Goal: Task Accomplishment & Management: Complete application form

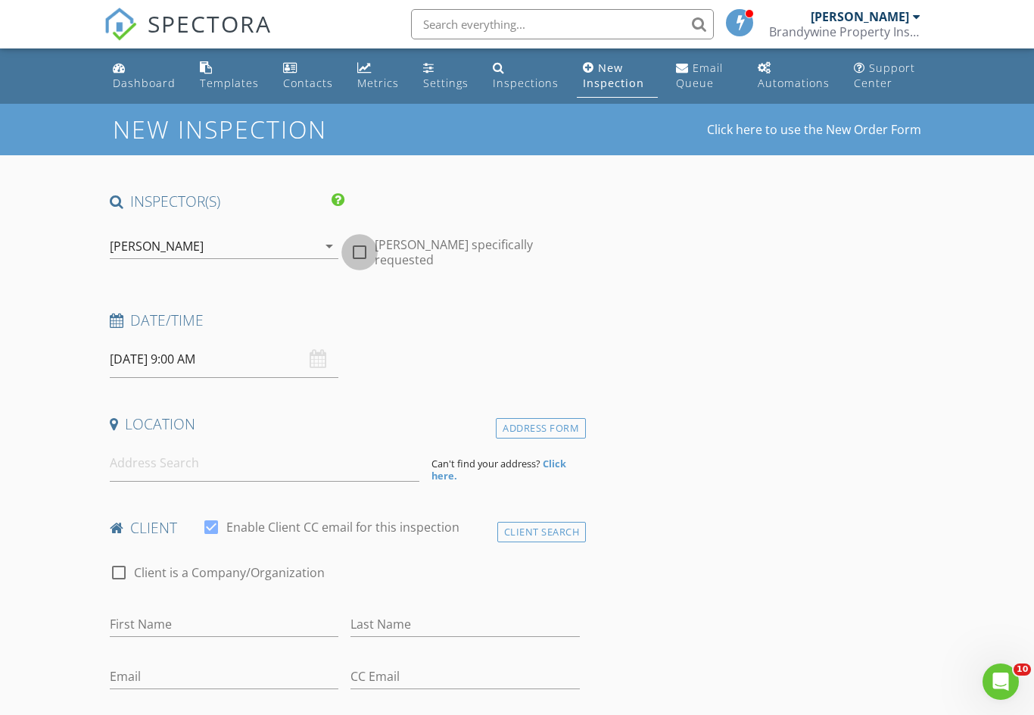
click at [369, 256] on div at bounding box center [360, 252] width 26 height 26
checkbox input "true"
click at [196, 362] on input "[DATE] 9:00 AM" at bounding box center [224, 359] width 229 height 37
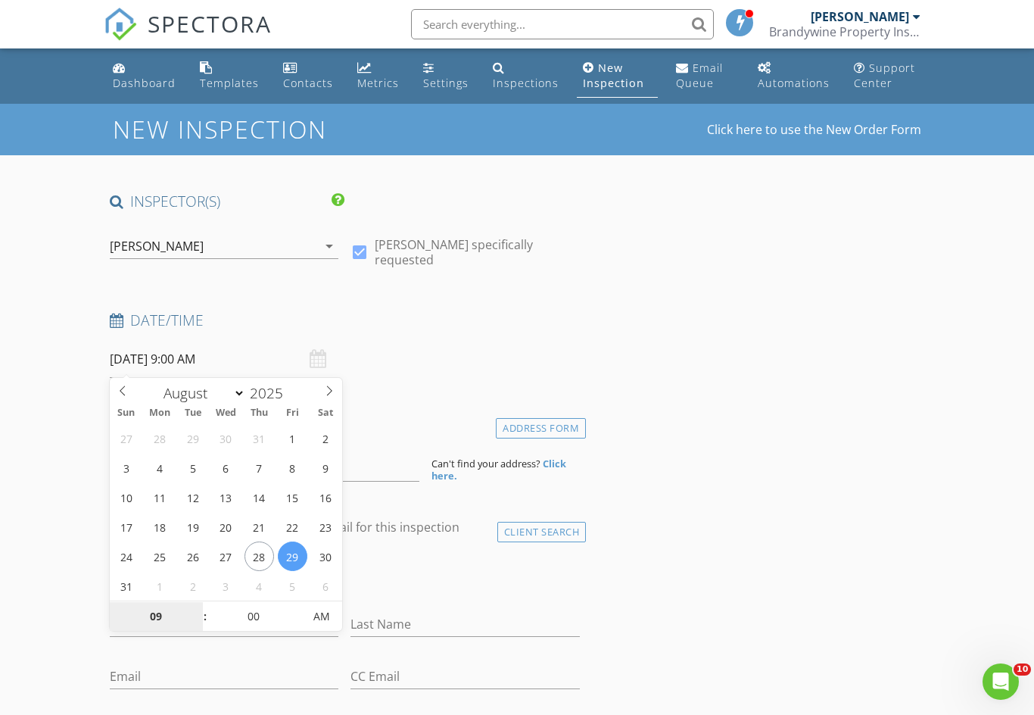
type input "[DATE] 9:00 AM"
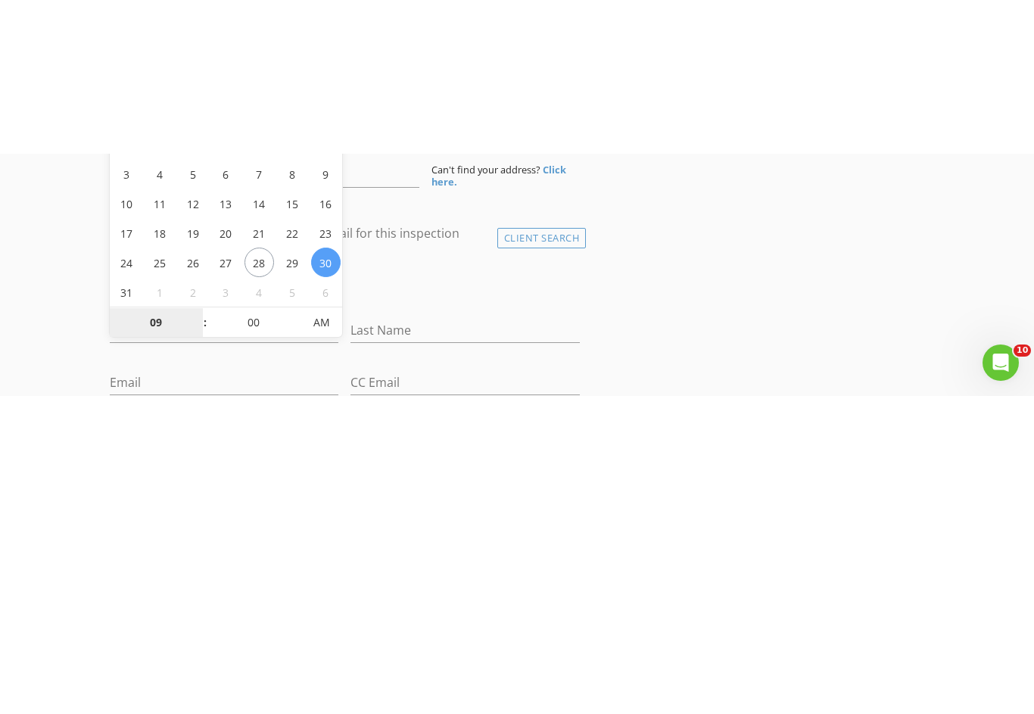
scroll to position [448, 0]
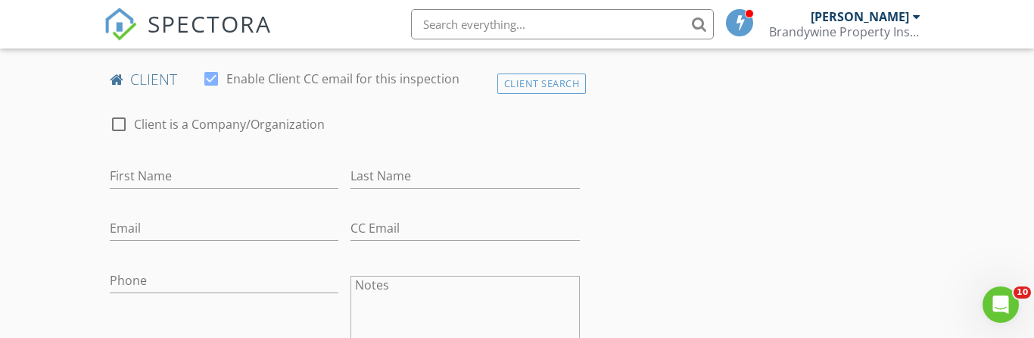
click at [513, 155] on div "Last Name" at bounding box center [465, 178] width 229 height 49
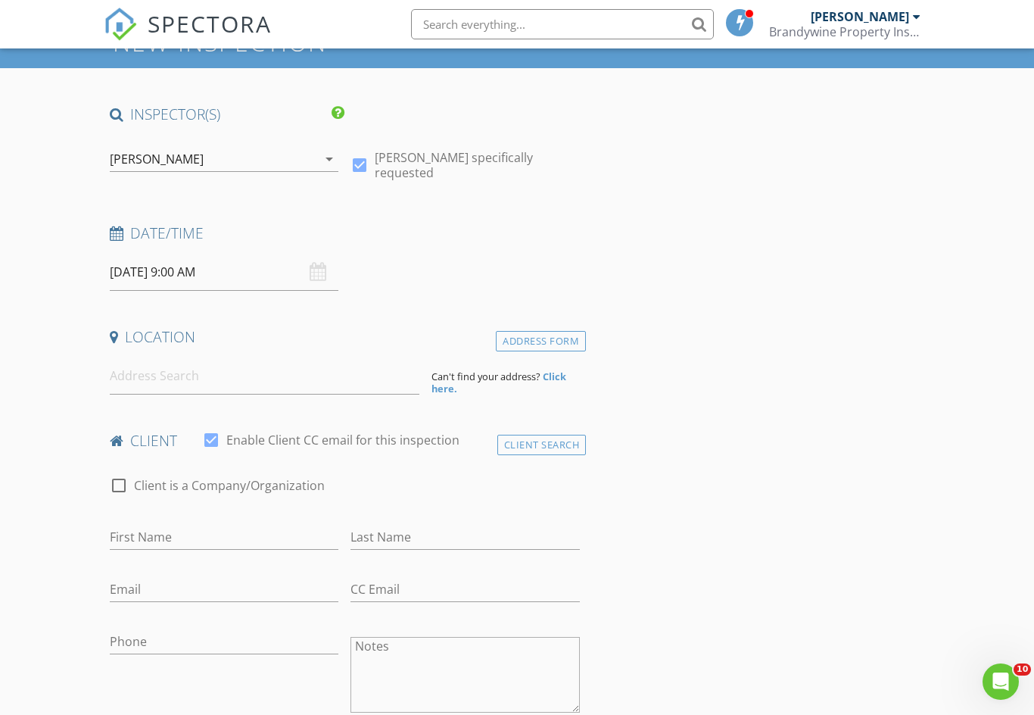
scroll to position [80, 0]
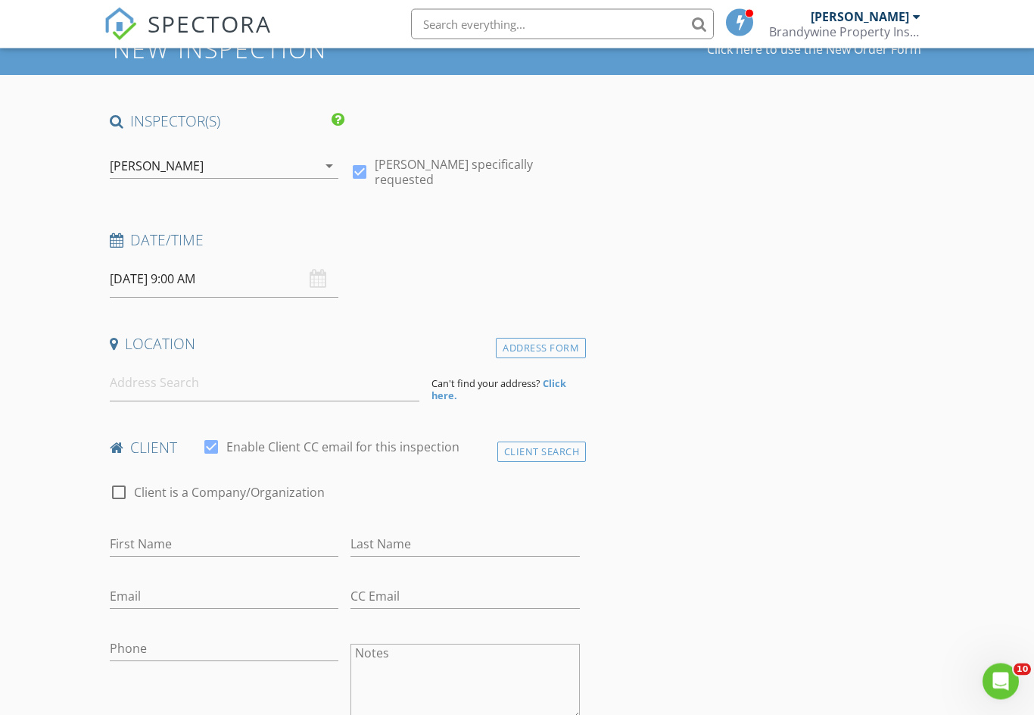
click at [556, 382] on strong "Click here." at bounding box center [499, 390] width 135 height 26
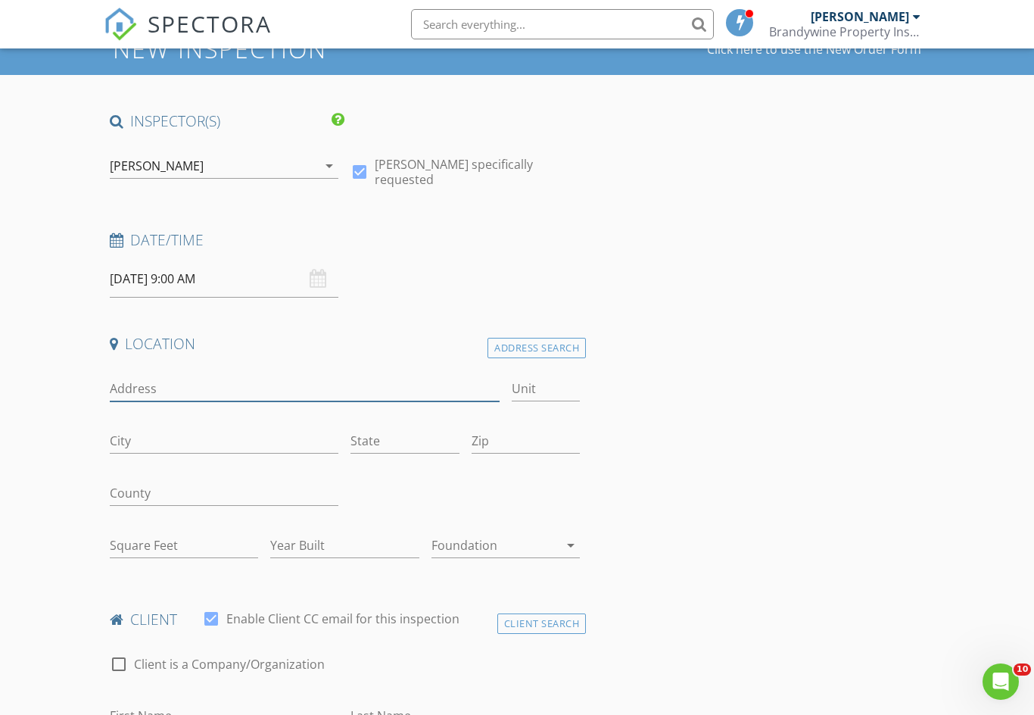
click at [140, 392] on input "Address" at bounding box center [305, 388] width 390 height 25
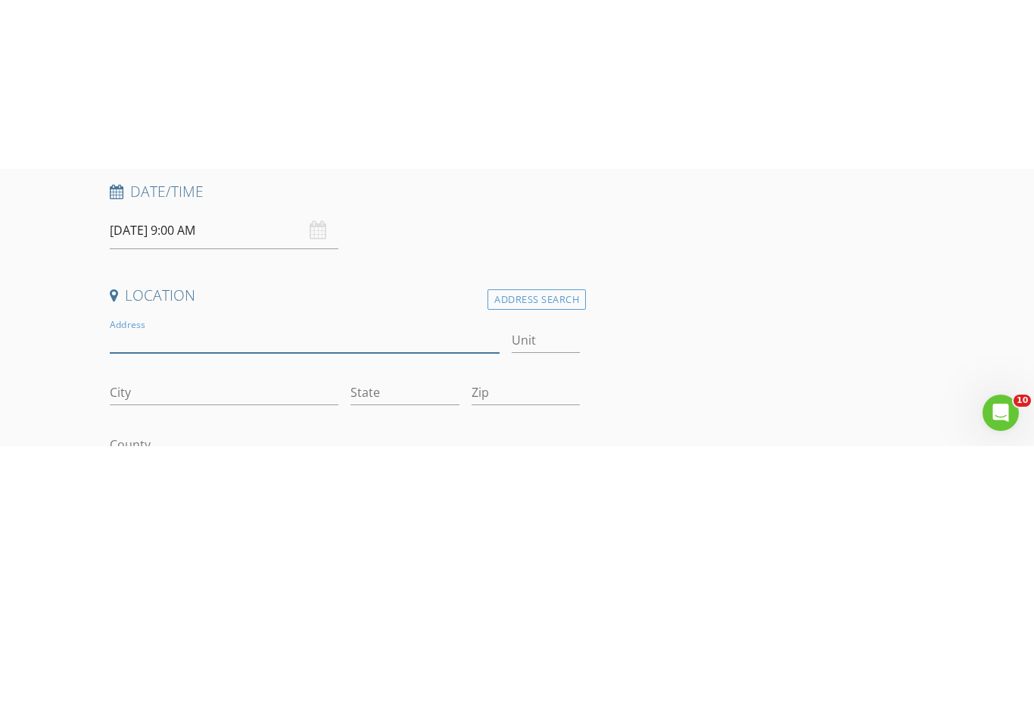
scroll to position [298, 0]
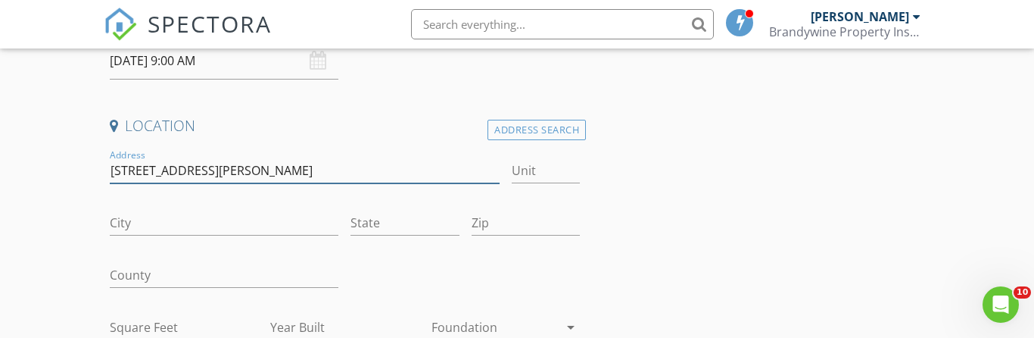
type input "[STREET_ADDRESS][PERSON_NAME]"
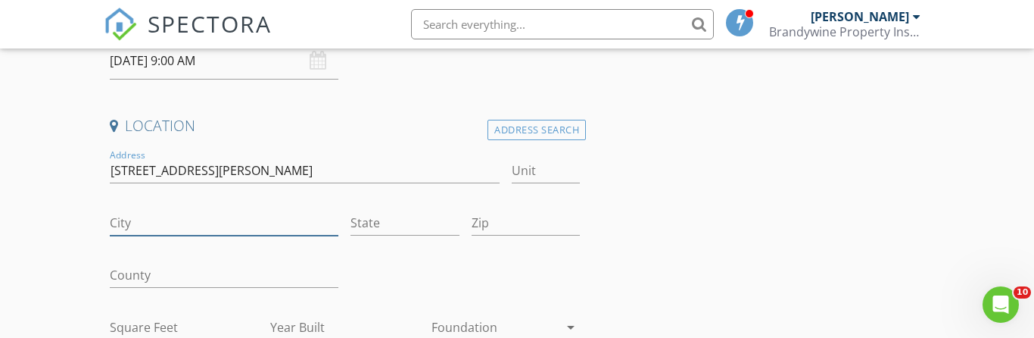
click at [148, 225] on input "City" at bounding box center [224, 222] width 229 height 25
type input "[GEOGRAPHIC_DATA]"
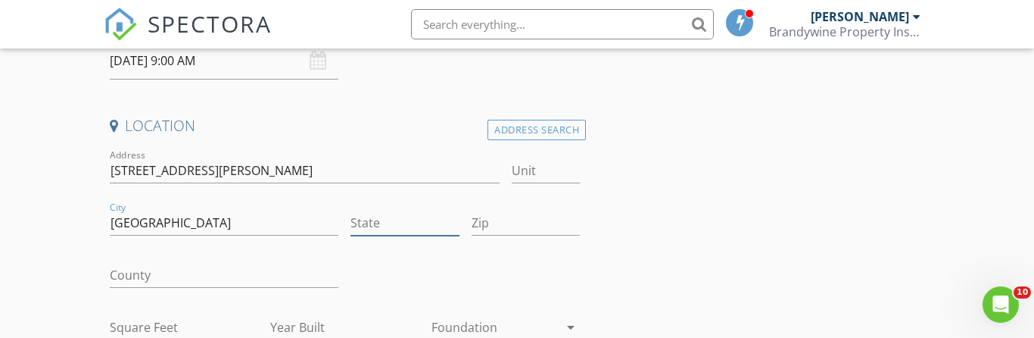
click at [392, 214] on input "State" at bounding box center [405, 222] width 108 height 25
type input "Pa"
click at [512, 211] on input "Zip" at bounding box center [526, 222] width 108 height 25
type input "19320"
click at [174, 263] on input "County" at bounding box center [224, 275] width 229 height 25
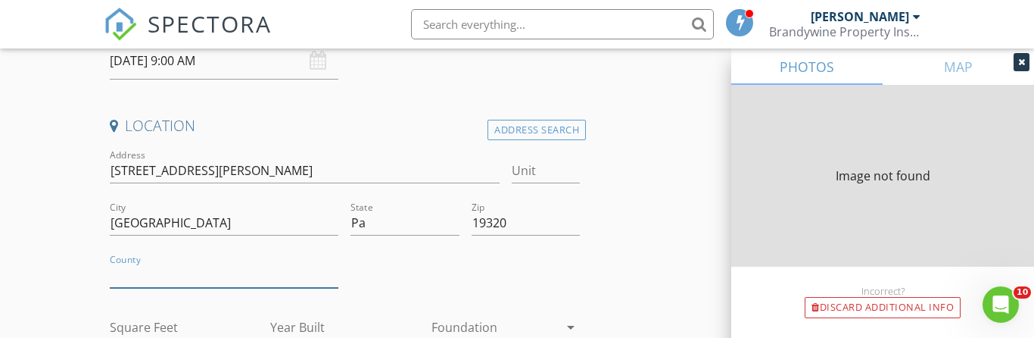
type input "2240"
type input "2004"
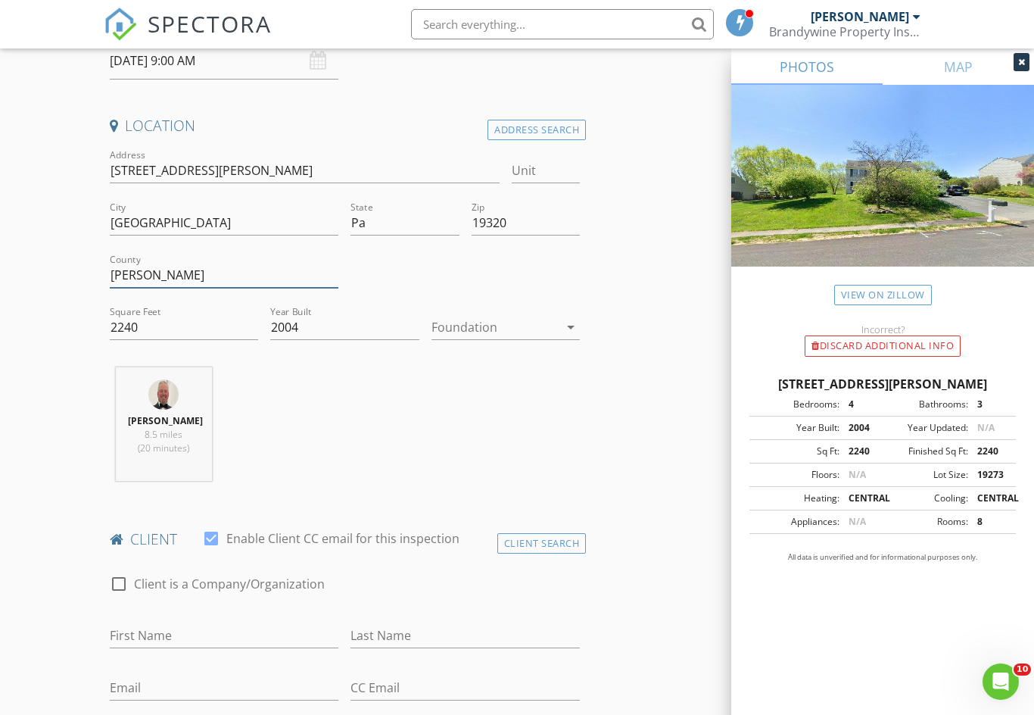
type input "[PERSON_NAME]"
click at [575, 323] on icon "arrow_drop_down" at bounding box center [571, 327] width 18 height 18
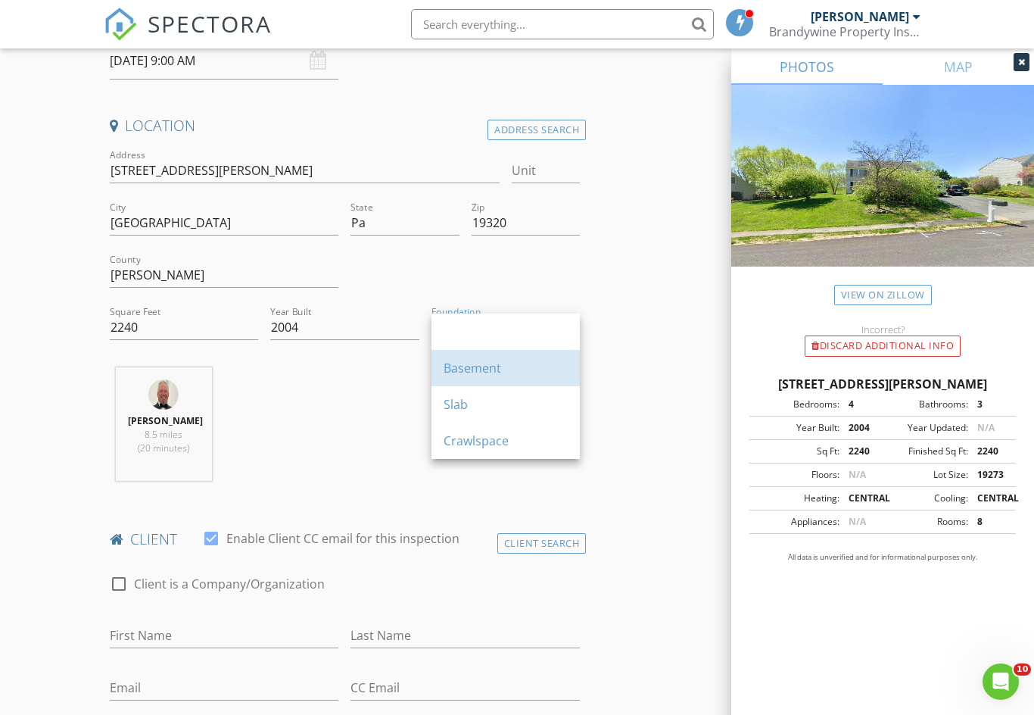
click at [492, 371] on div "Basement" at bounding box center [506, 368] width 124 height 18
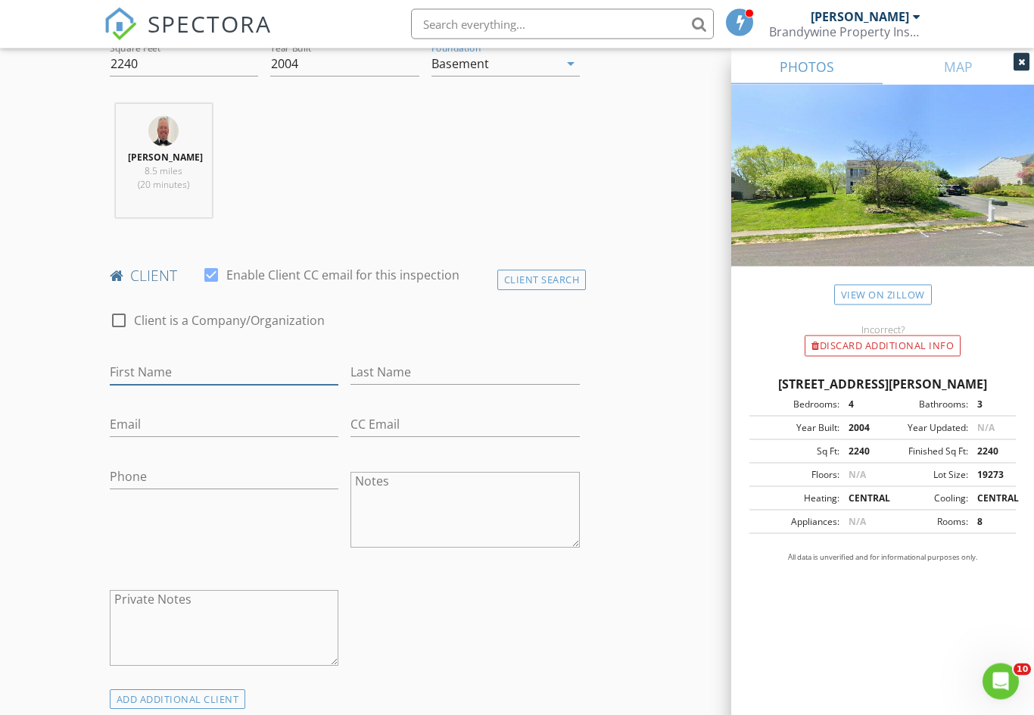
click at [143, 367] on input "First Name" at bounding box center [224, 372] width 229 height 25
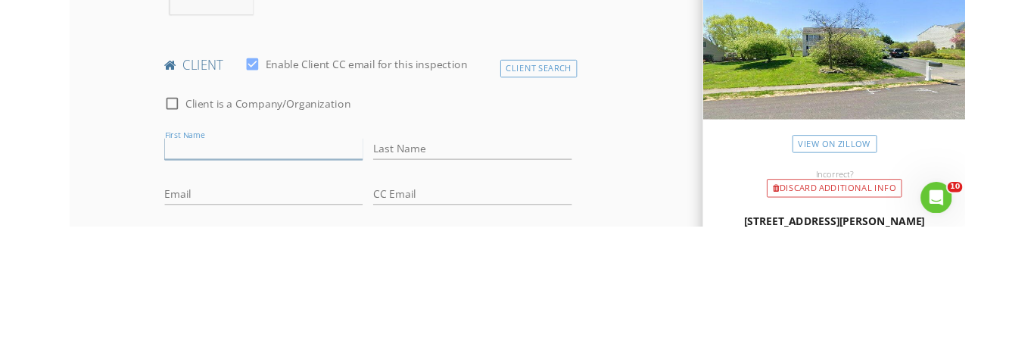
scroll to position [763, 0]
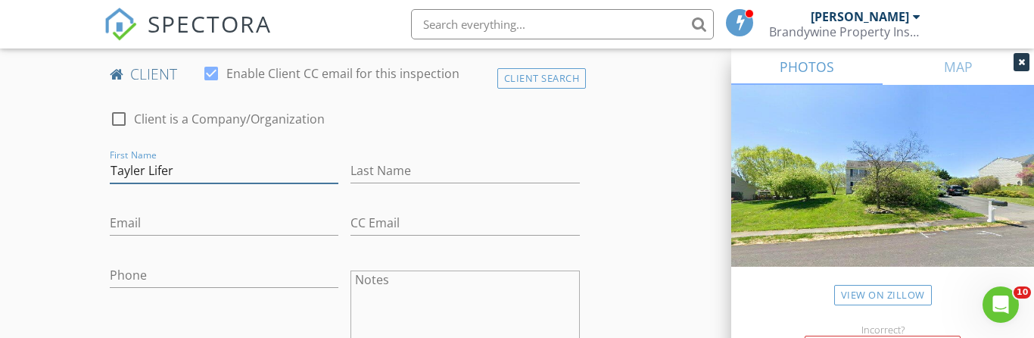
type input "Tayler Lifer"
click at [391, 168] on input "Last Name" at bounding box center [465, 170] width 229 height 25
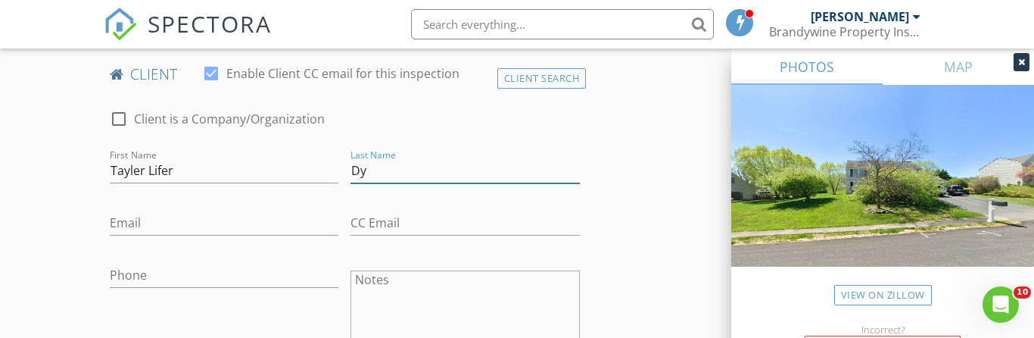
type input "D"
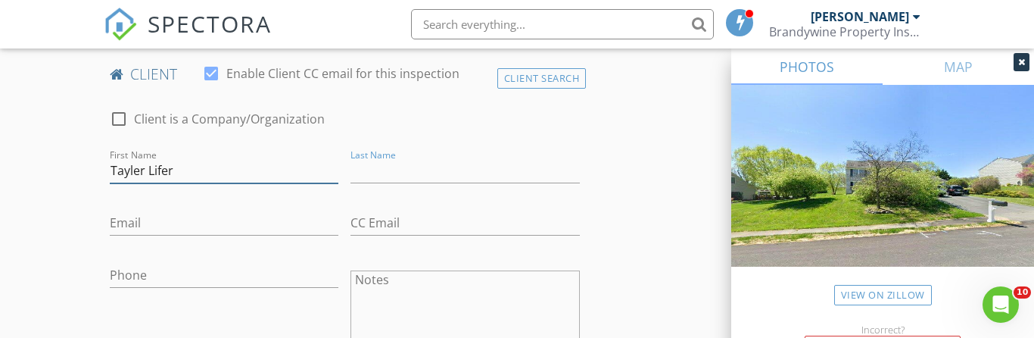
click at [219, 163] on input "Tayler Lifer" at bounding box center [224, 170] width 229 height 25
type input "[PERSON_NAME]"
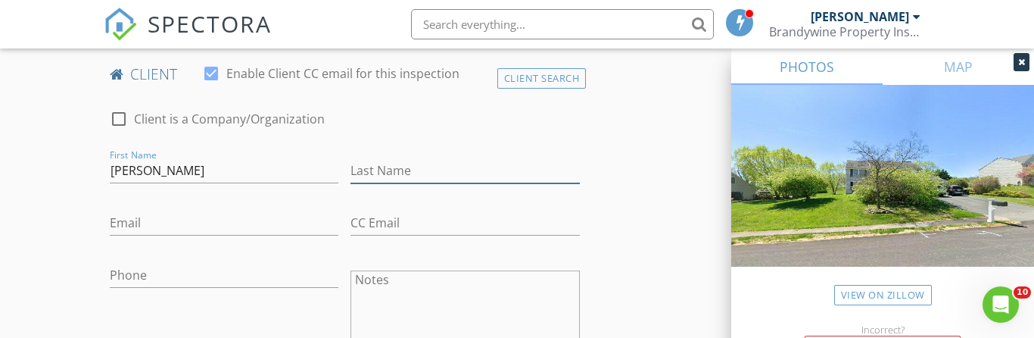
click at [386, 162] on input "Last Name" at bounding box center [465, 170] width 229 height 25
type input "Lifer"
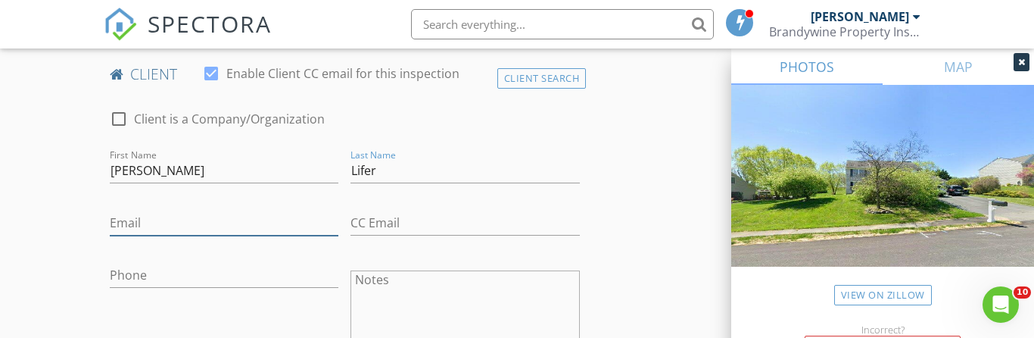
click at [154, 216] on input "Email" at bounding box center [224, 222] width 229 height 25
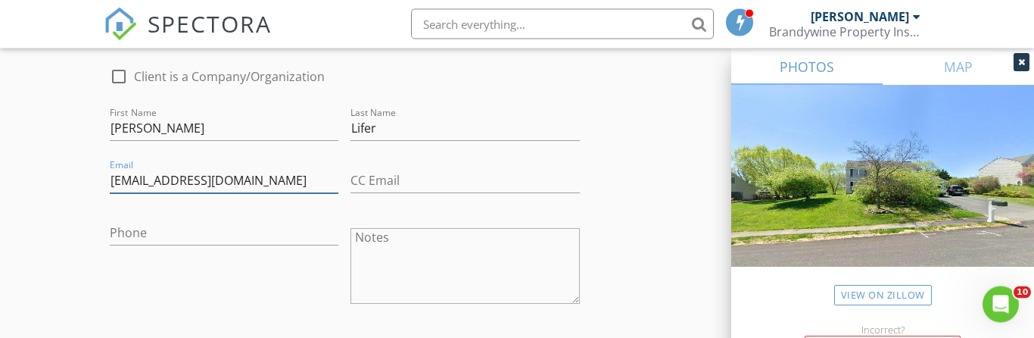
scroll to position [806, 0]
type input "[EMAIL_ADDRESS][DOMAIN_NAME]"
click at [147, 230] on input "Phone" at bounding box center [224, 232] width 229 height 25
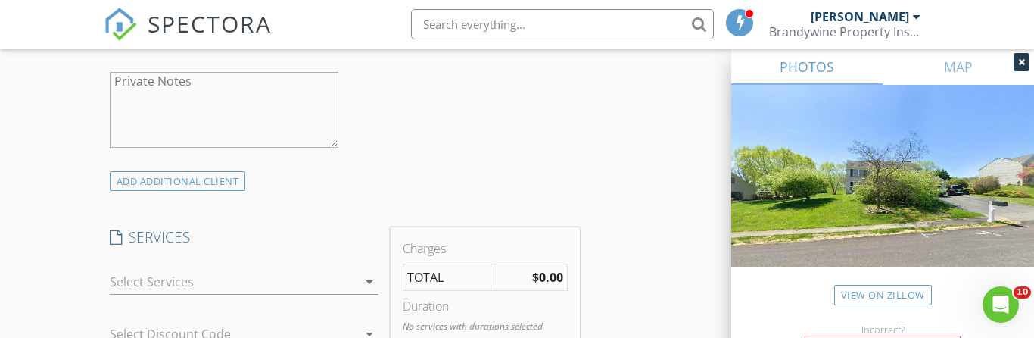
scroll to position [1114, 0]
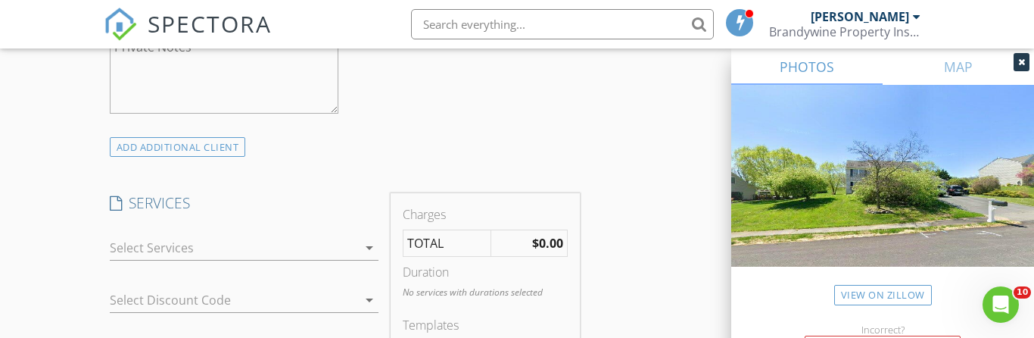
type input "[PHONE_NUMBER]"
click at [196, 150] on div "ADD ADDITIONAL client" at bounding box center [178, 147] width 136 height 20
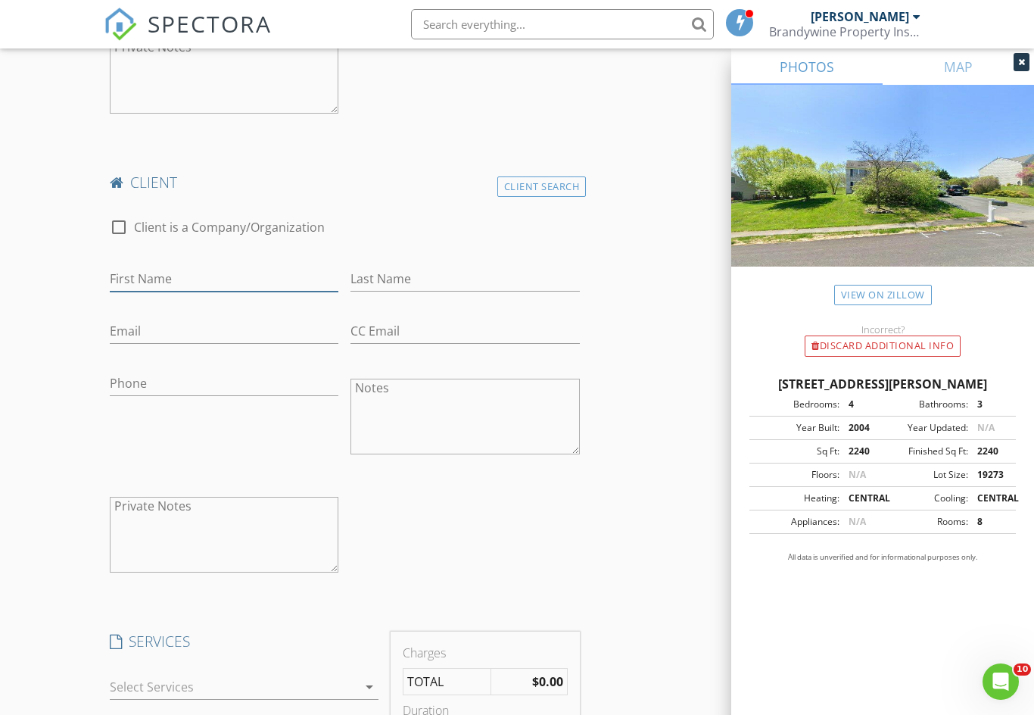
click at [163, 274] on input "First Name" at bounding box center [224, 279] width 229 height 25
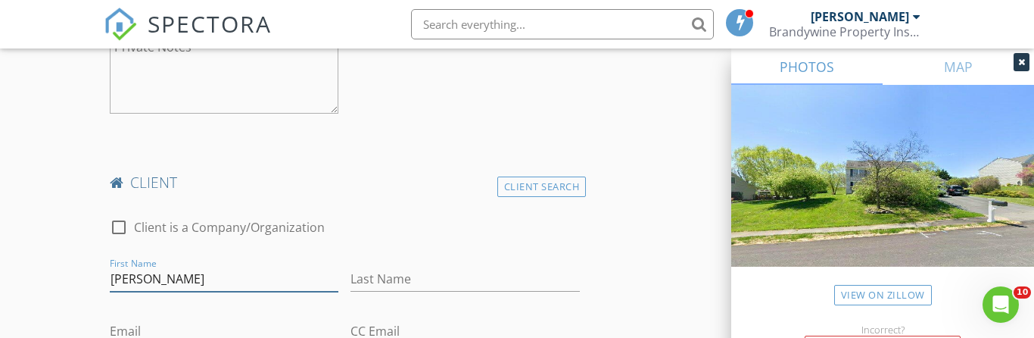
type input "[PERSON_NAME]"
click at [383, 267] on input "Last Name" at bounding box center [465, 279] width 229 height 25
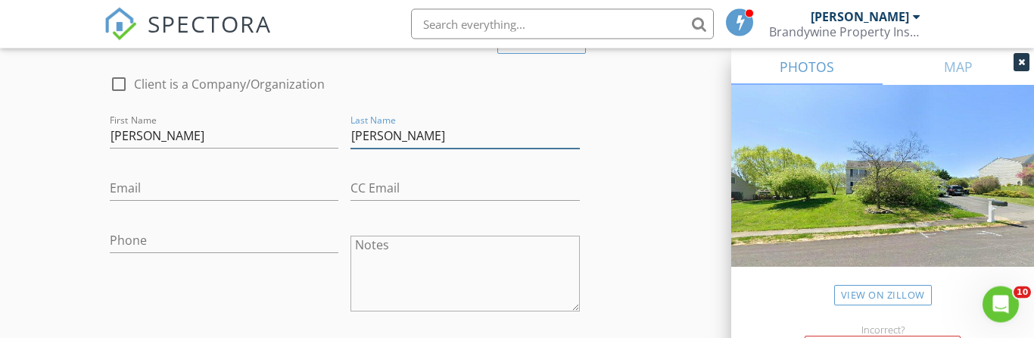
type input "[PERSON_NAME]"
click at [152, 182] on input "Email" at bounding box center [224, 188] width 229 height 25
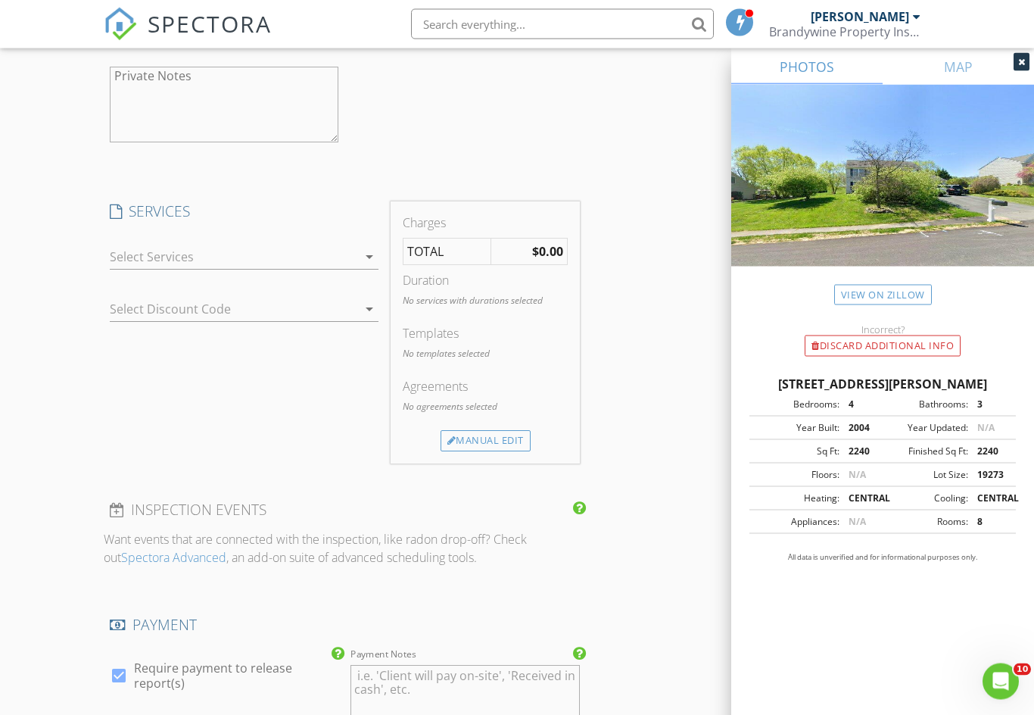
scroll to position [1544, 0]
type input "[EMAIL_ADDRESS][DOMAIN_NAME]"
click at [370, 249] on icon "arrow_drop_down" at bounding box center [369, 257] width 18 height 18
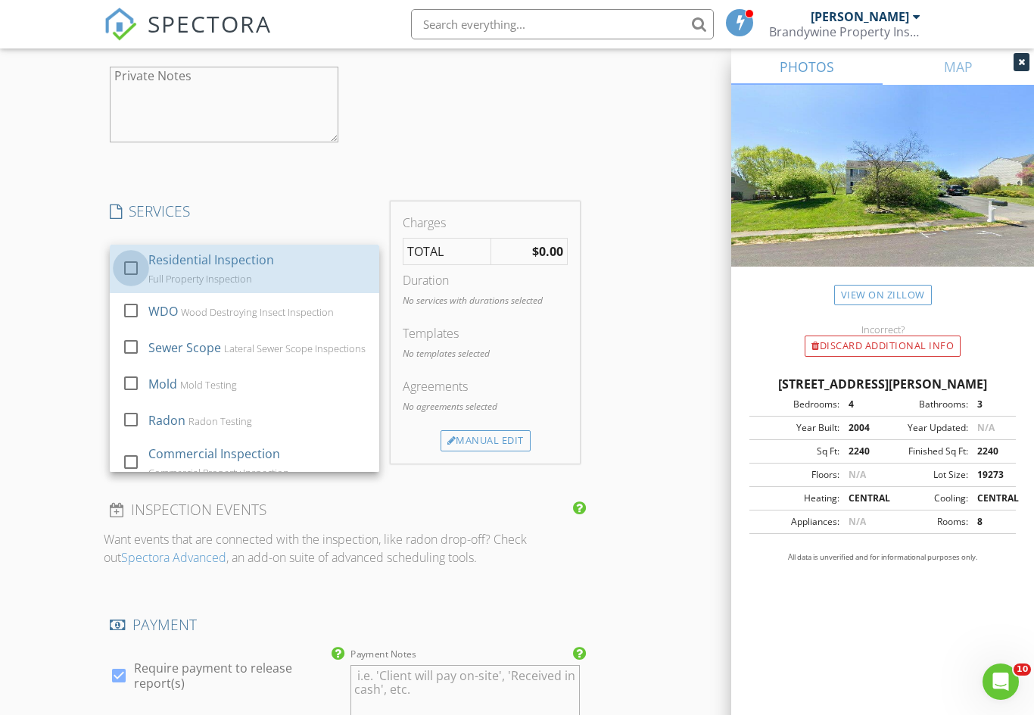
click at [137, 262] on div at bounding box center [131, 267] width 26 height 26
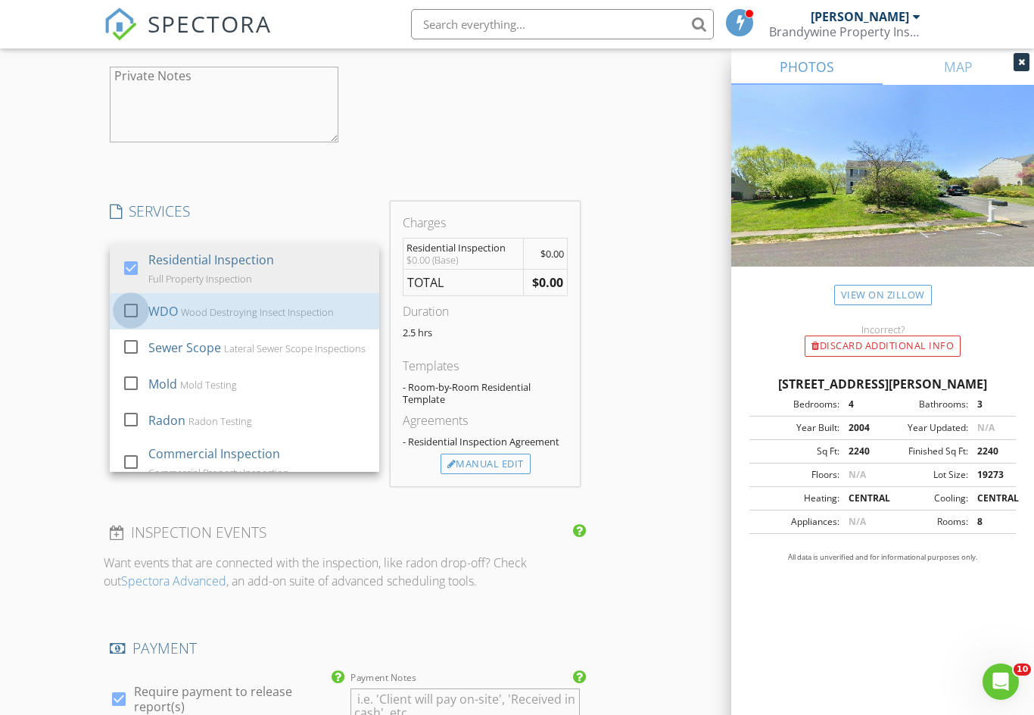
click at [132, 308] on div at bounding box center [131, 310] width 26 height 26
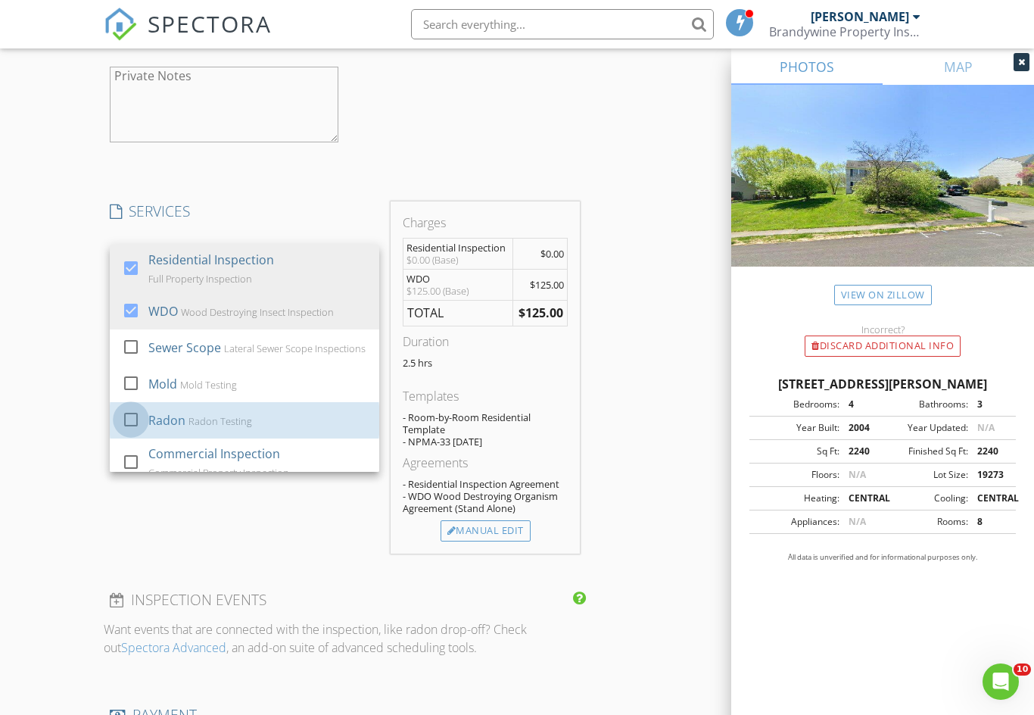
click at [132, 418] on div at bounding box center [131, 419] width 26 height 26
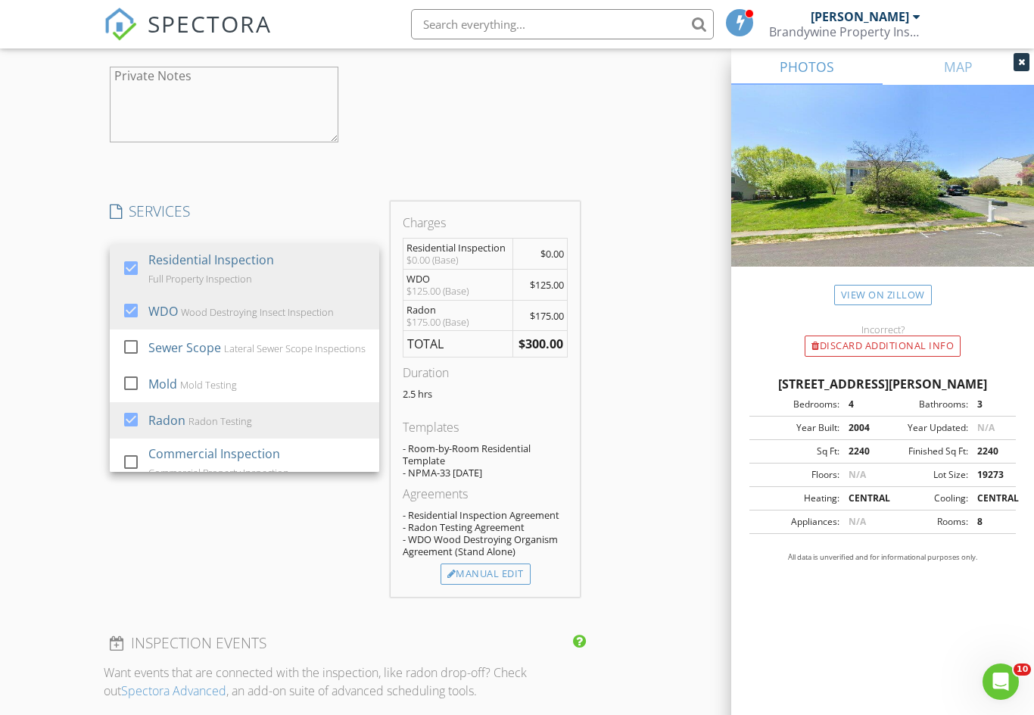
click at [501, 571] on div "Manual Edit" at bounding box center [486, 573] width 90 height 21
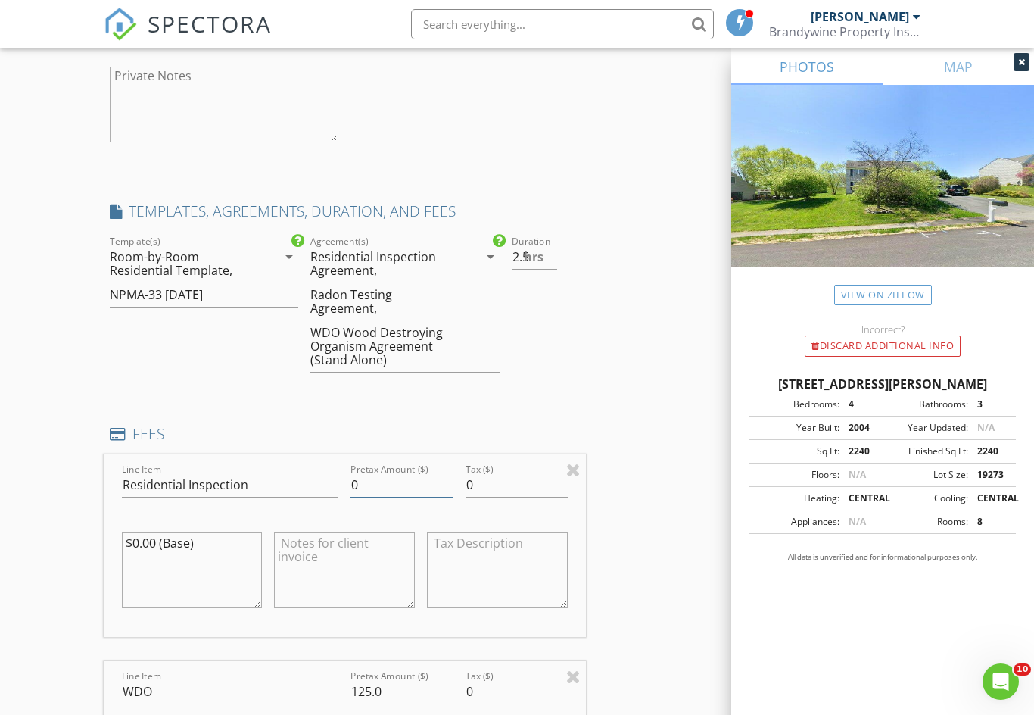
click at [400, 472] on input "0" at bounding box center [402, 484] width 102 height 25
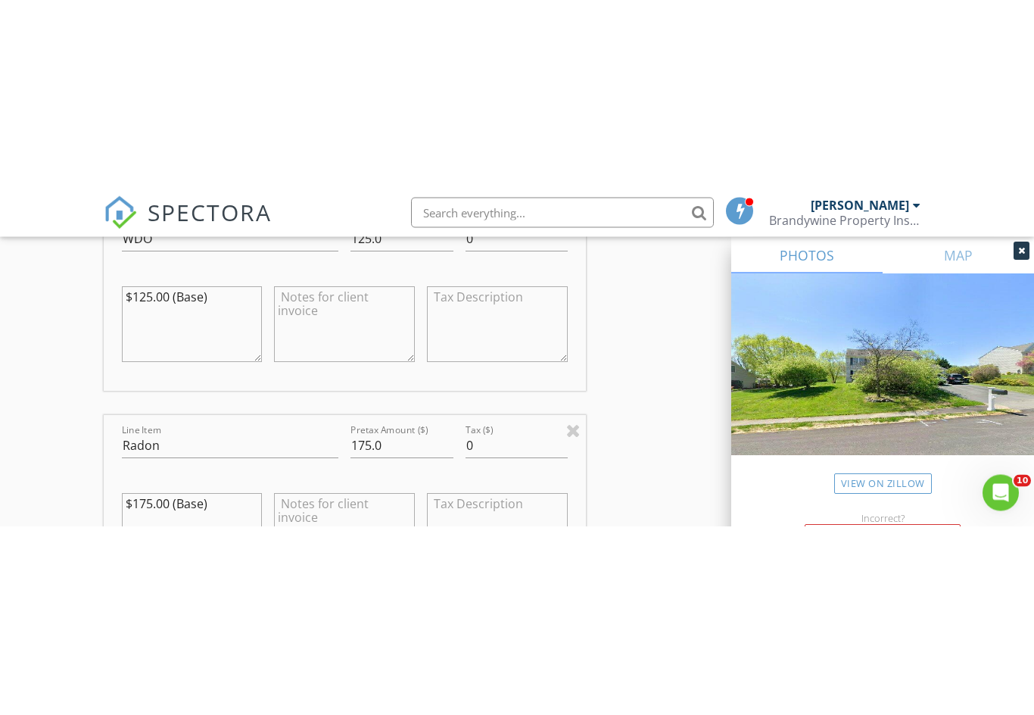
scroll to position [2185, 0]
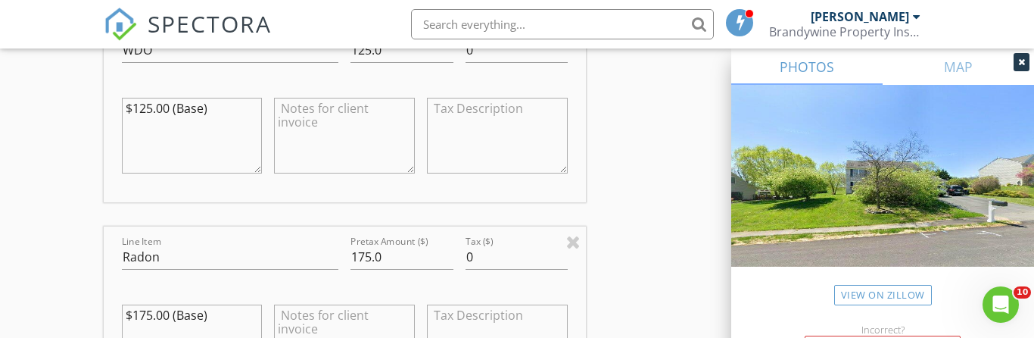
type input "425.00"
click at [422, 245] on input "175.0" at bounding box center [402, 257] width 102 height 25
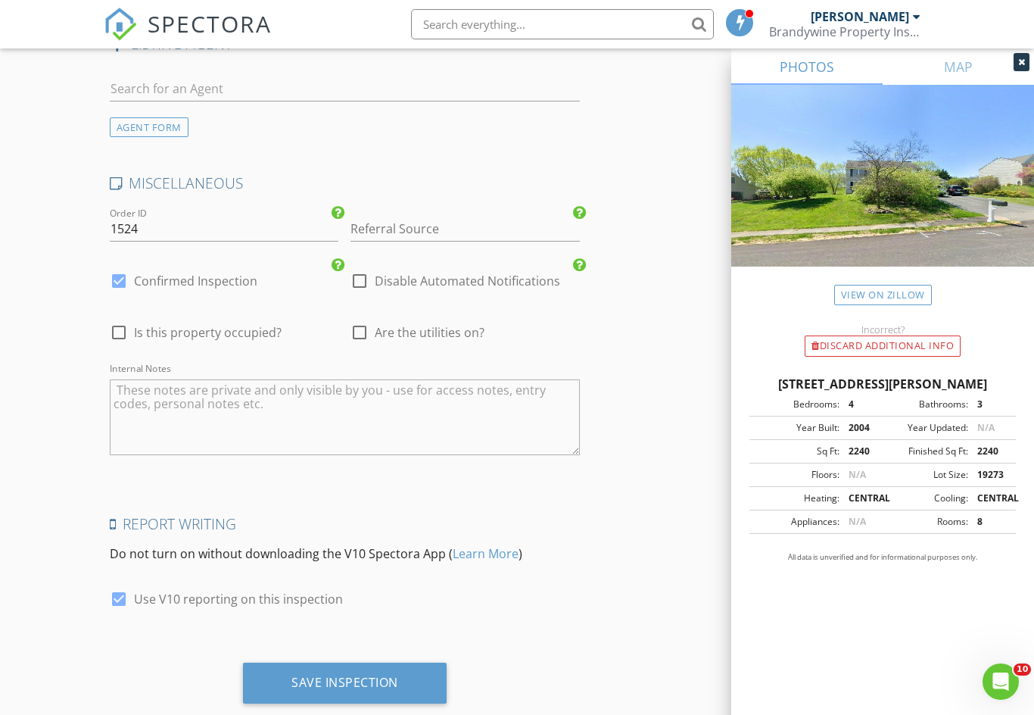
scroll to position [3146, 0]
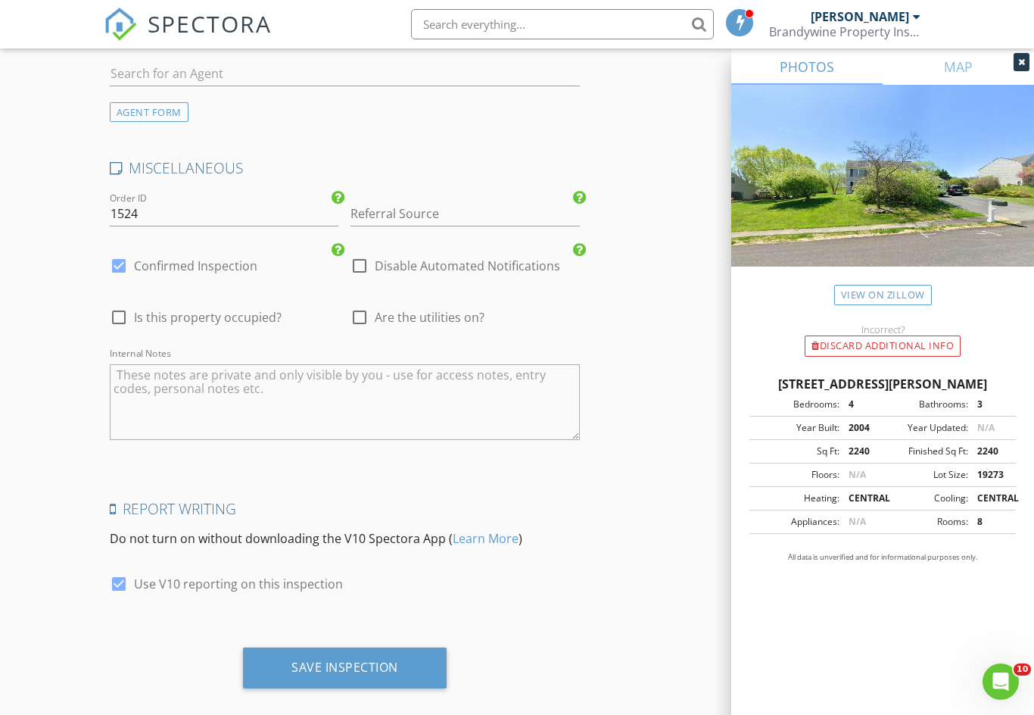
type input "165.00"
click at [343, 659] on div "Save Inspection" at bounding box center [345, 666] width 107 height 15
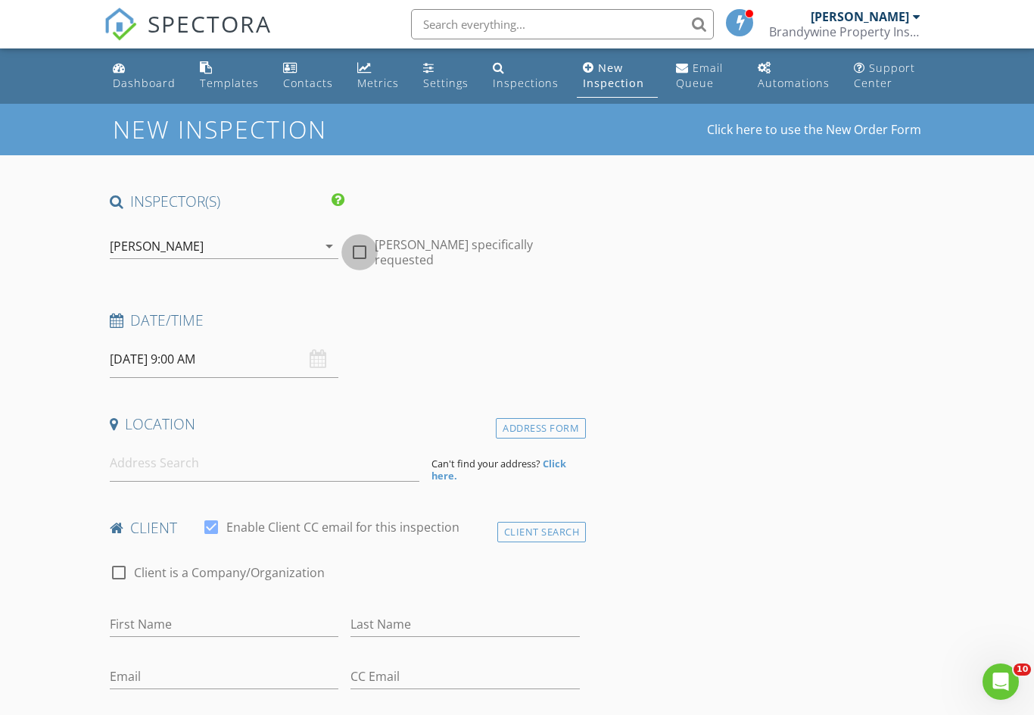
click at [354, 251] on div at bounding box center [360, 252] width 26 height 26
checkbox input "true"
click at [257, 360] on input "08/29/2025 9:00 AM" at bounding box center [224, 359] width 229 height 37
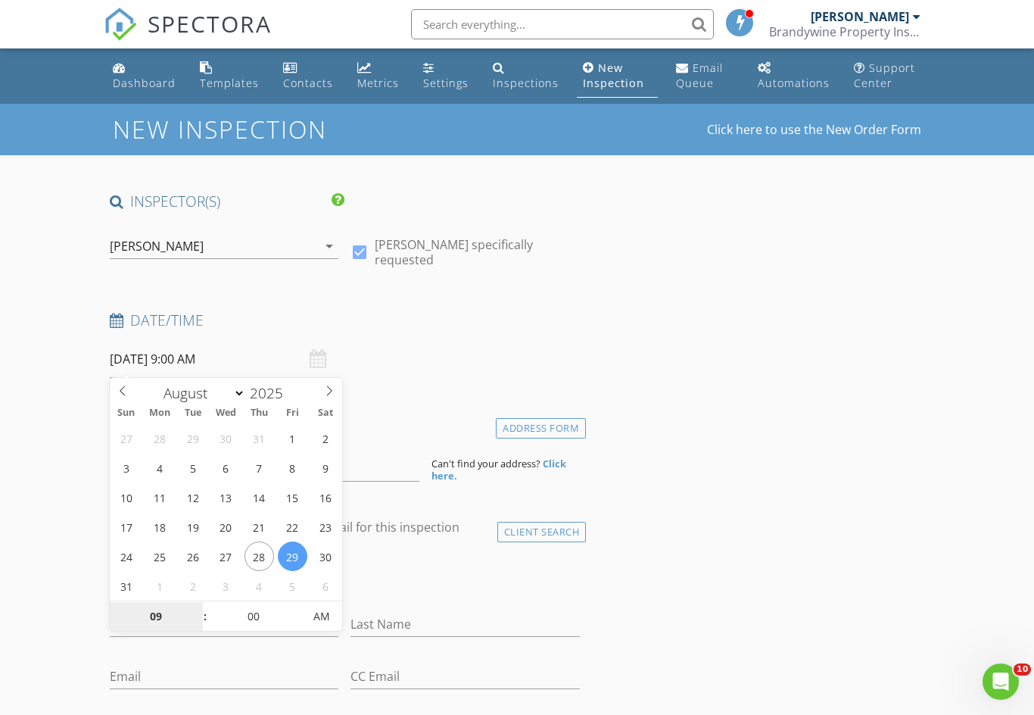
type input "08/28/2025 9:00 AM"
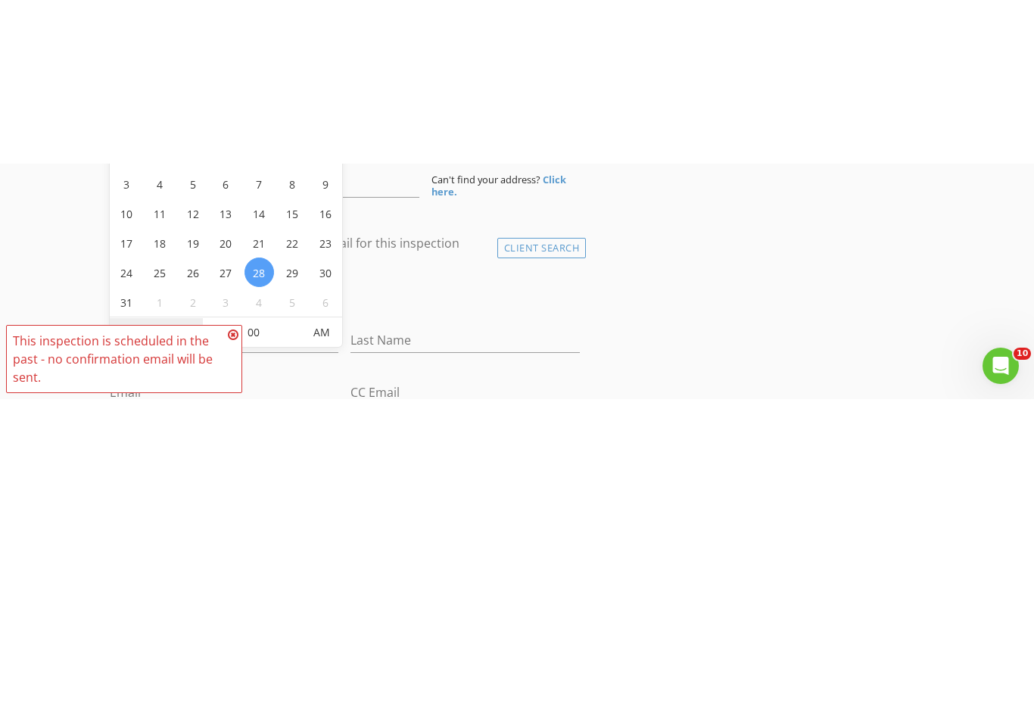
scroll to position [448, 0]
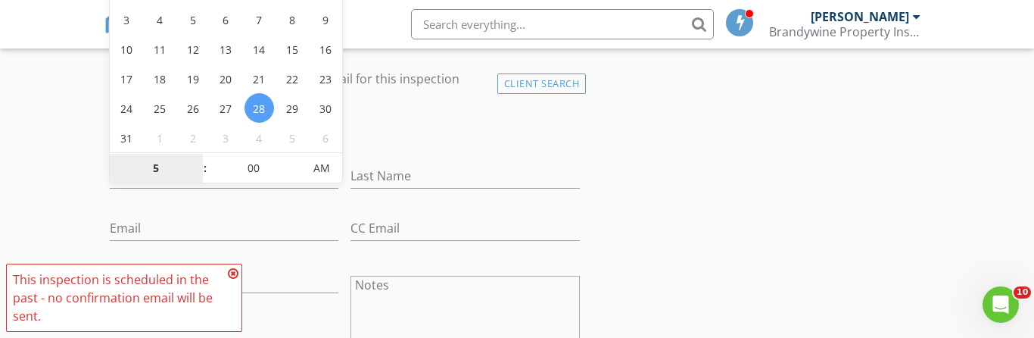
type input "05"
type input "[DATE] 5:00 PM"
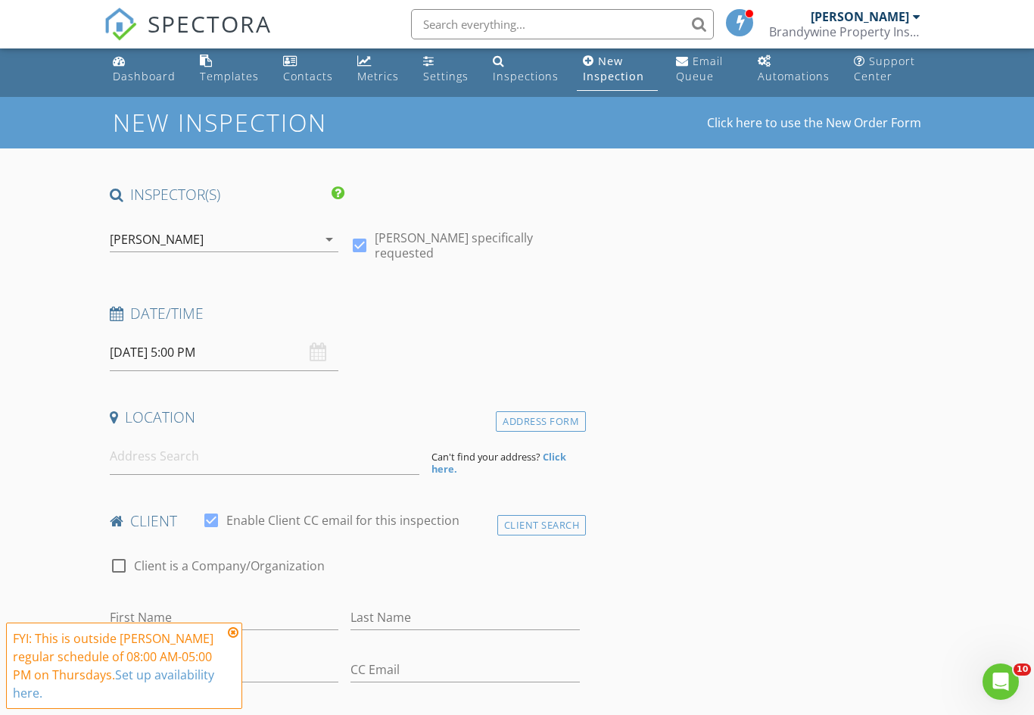
scroll to position [0, 0]
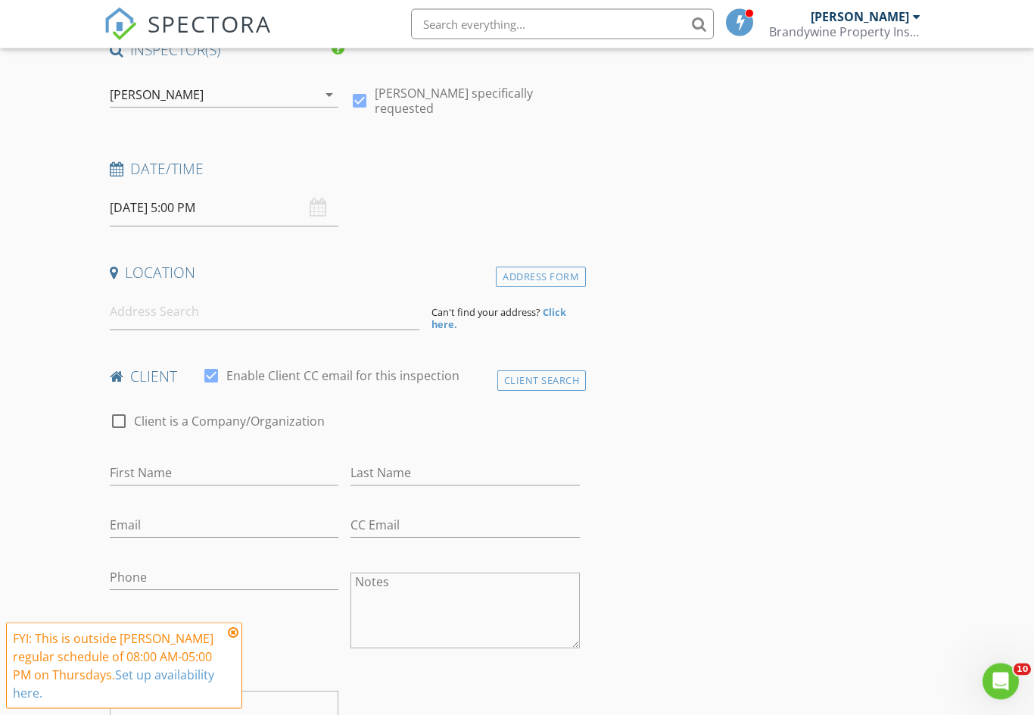
click at [557, 313] on strong "Click here." at bounding box center [499, 319] width 135 height 26
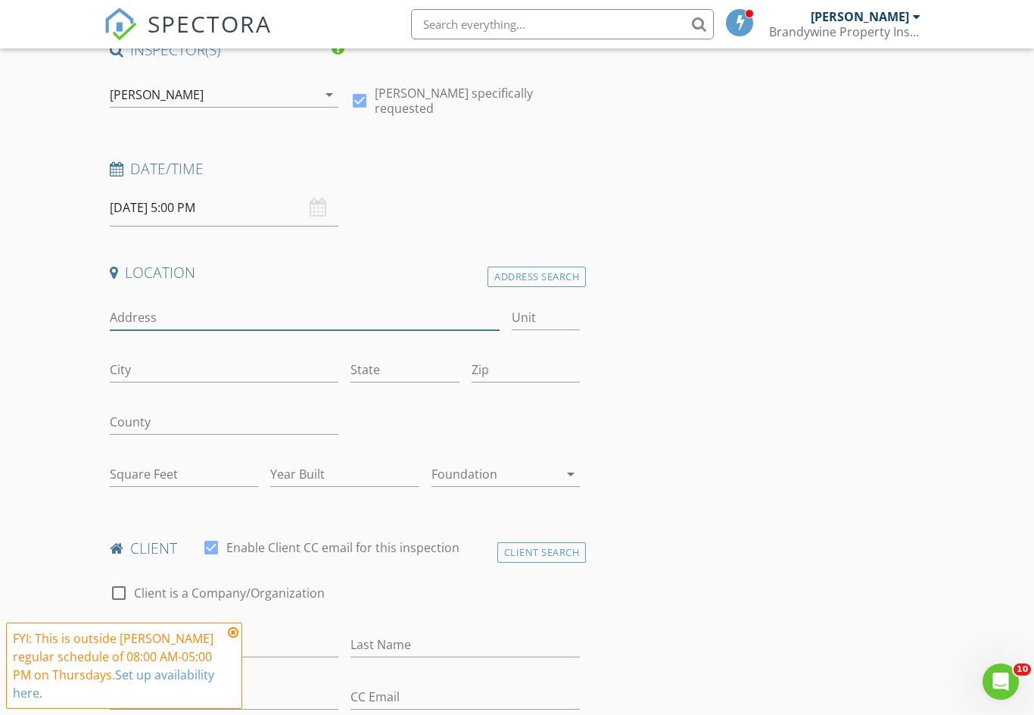
click at [158, 312] on input "Address" at bounding box center [305, 317] width 390 height 25
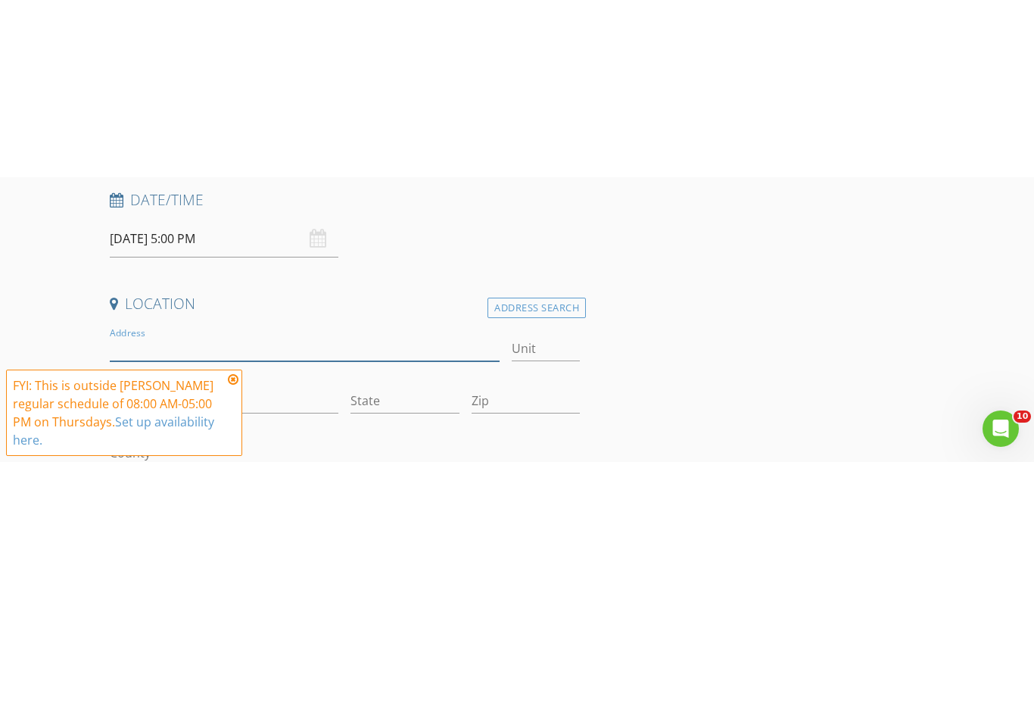
scroll to position [298, 0]
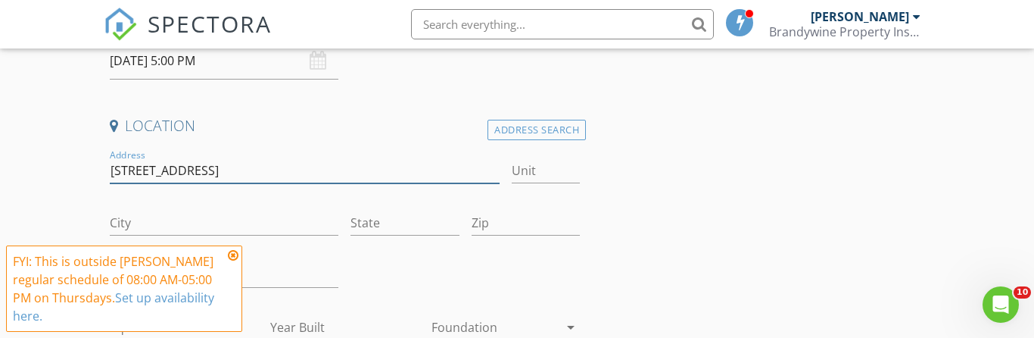
type input "3661 Saint Peter’s Rd."
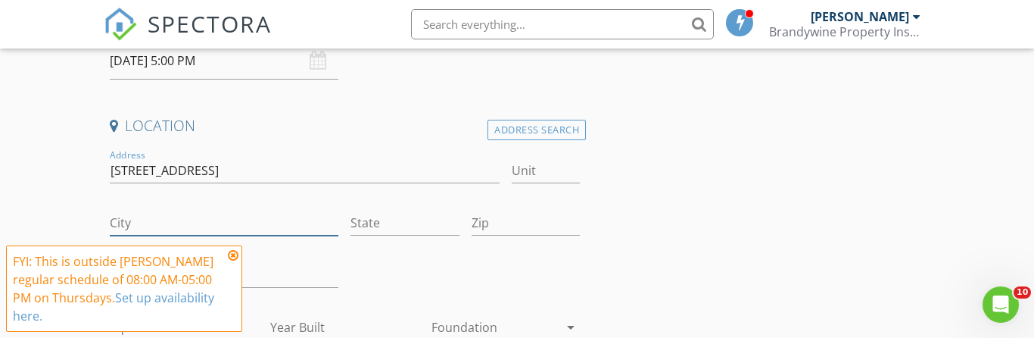
click at [185, 214] on input "City" at bounding box center [224, 222] width 229 height 25
type input "Elverson"
click at [379, 217] on input "State" at bounding box center [405, 222] width 108 height 25
type input "Pa"
click at [499, 226] on input "Zip" at bounding box center [526, 222] width 108 height 25
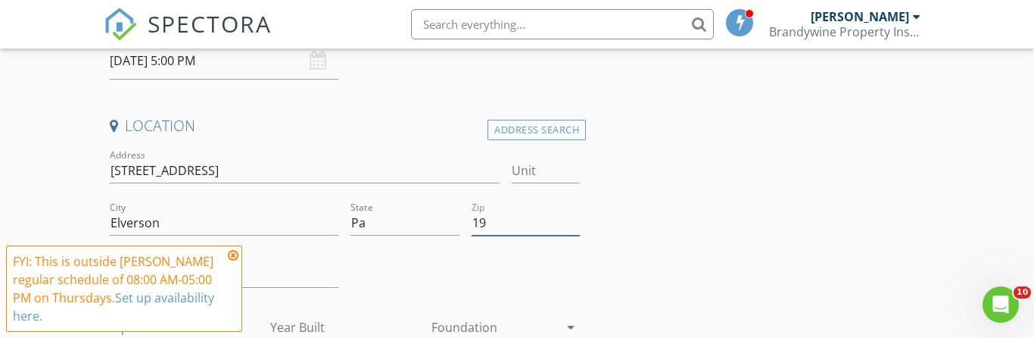
type input "19"
click at [230, 263] on div "FYI: This is outside Richard Savidge's regular schedule of 08:00 AM-05:00 PM on…" at bounding box center [124, 288] width 223 height 73
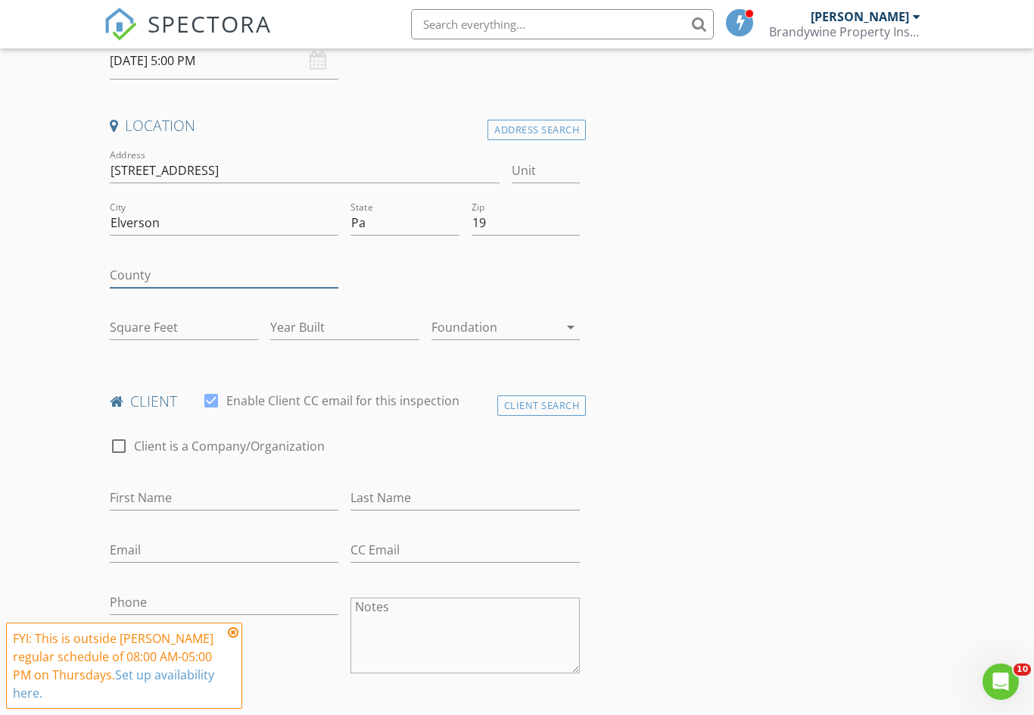
click at [152, 271] on input "County" at bounding box center [224, 275] width 229 height 25
type input "[PERSON_NAME]"
click at [532, 223] on input "19" at bounding box center [526, 222] width 108 height 25
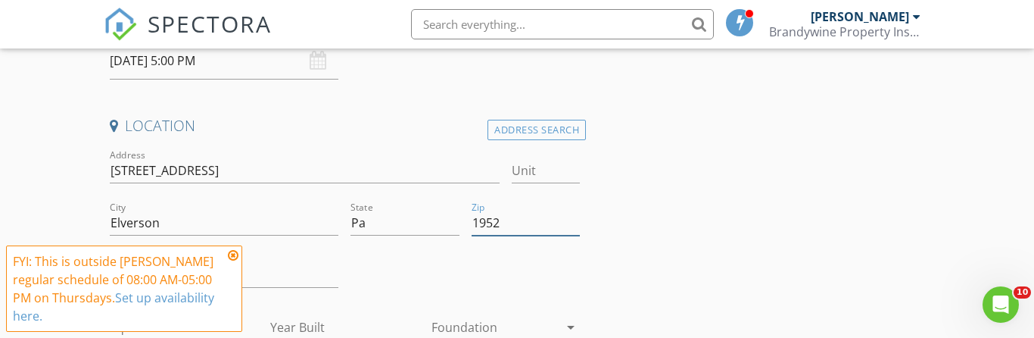
type input "19520"
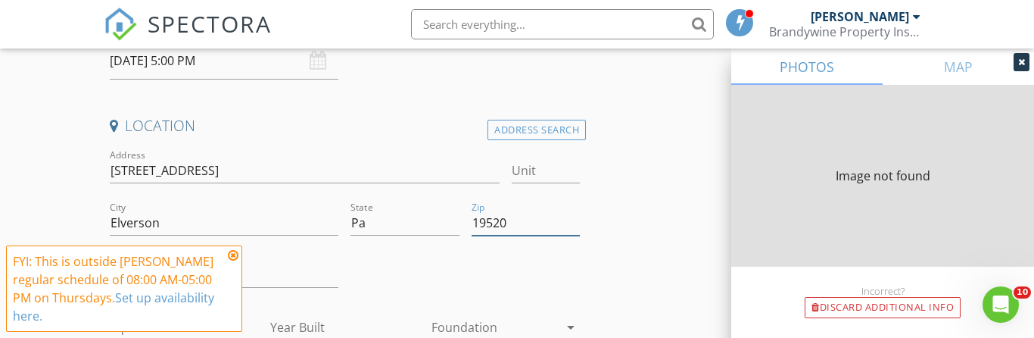
type input "1672"
type input "1900"
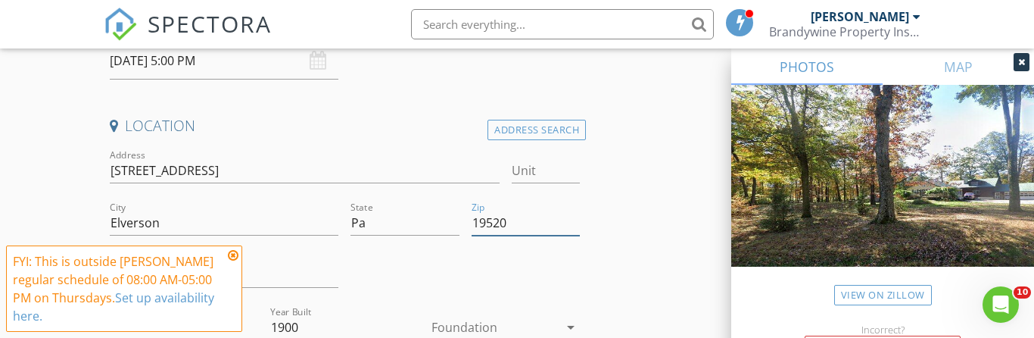
type input "19520"
click at [229, 257] on icon at bounding box center [233, 255] width 11 height 12
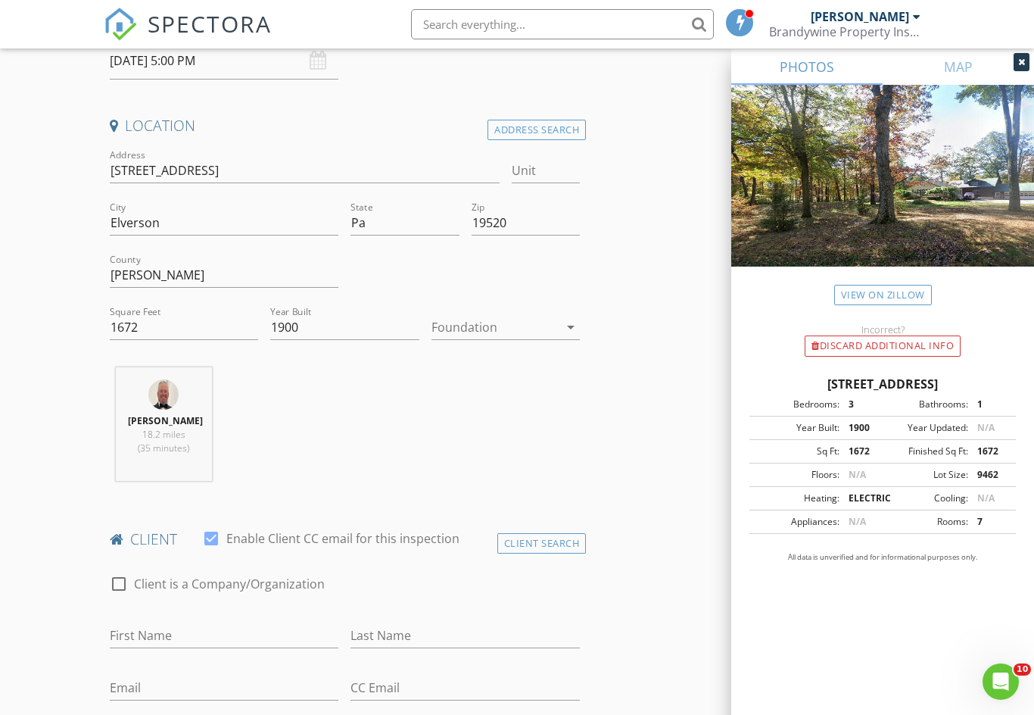
click at [578, 315] on div "Foundation arrow_drop_down" at bounding box center [506, 327] width 148 height 25
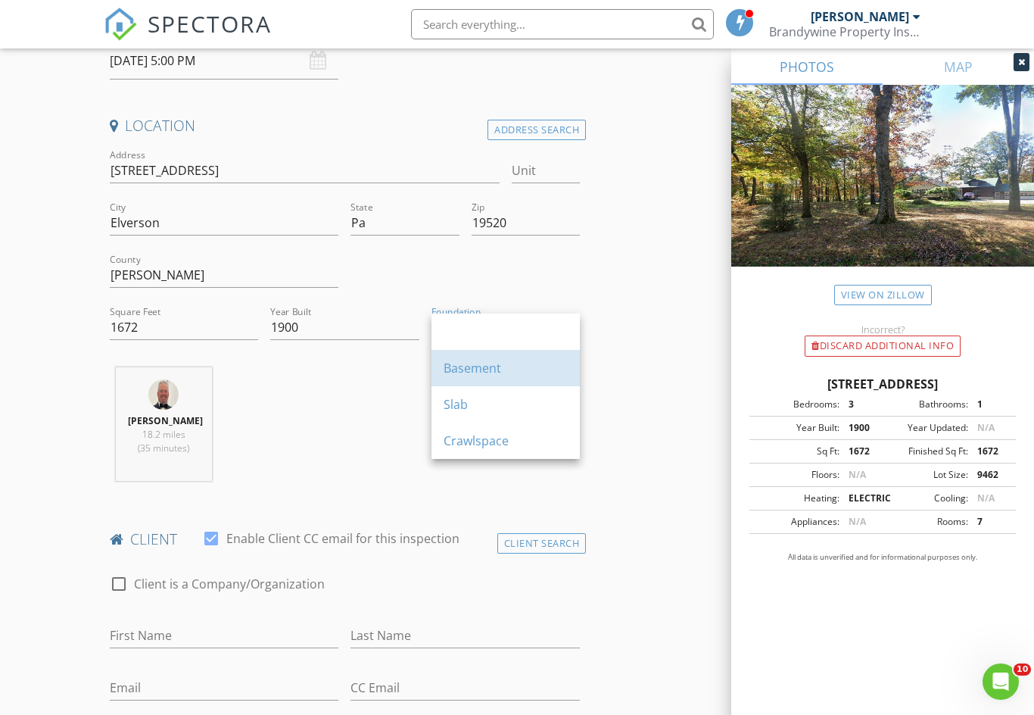
click at [495, 363] on div "Basement" at bounding box center [506, 368] width 124 height 18
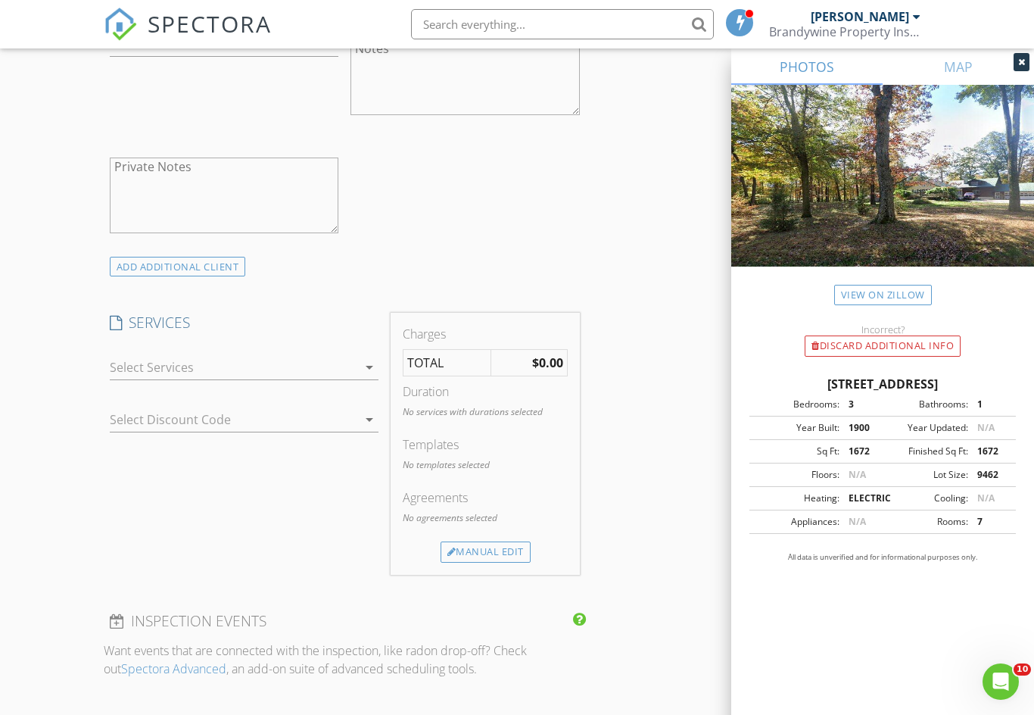
scroll to position [1030, 0]
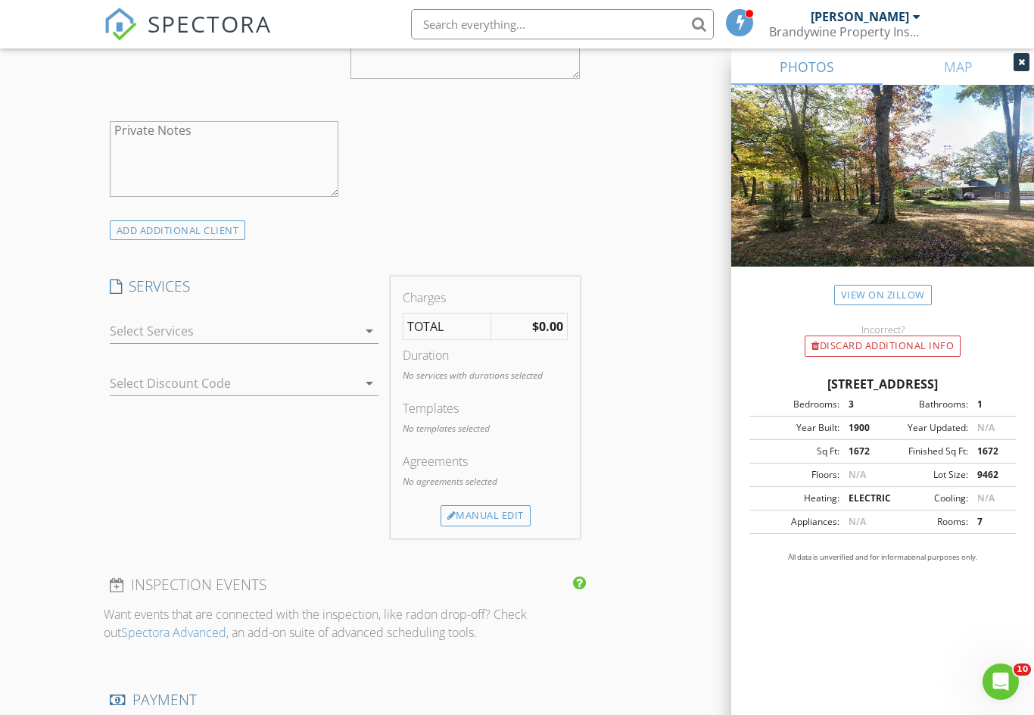
click at [372, 332] on icon "arrow_drop_down" at bounding box center [369, 331] width 18 height 18
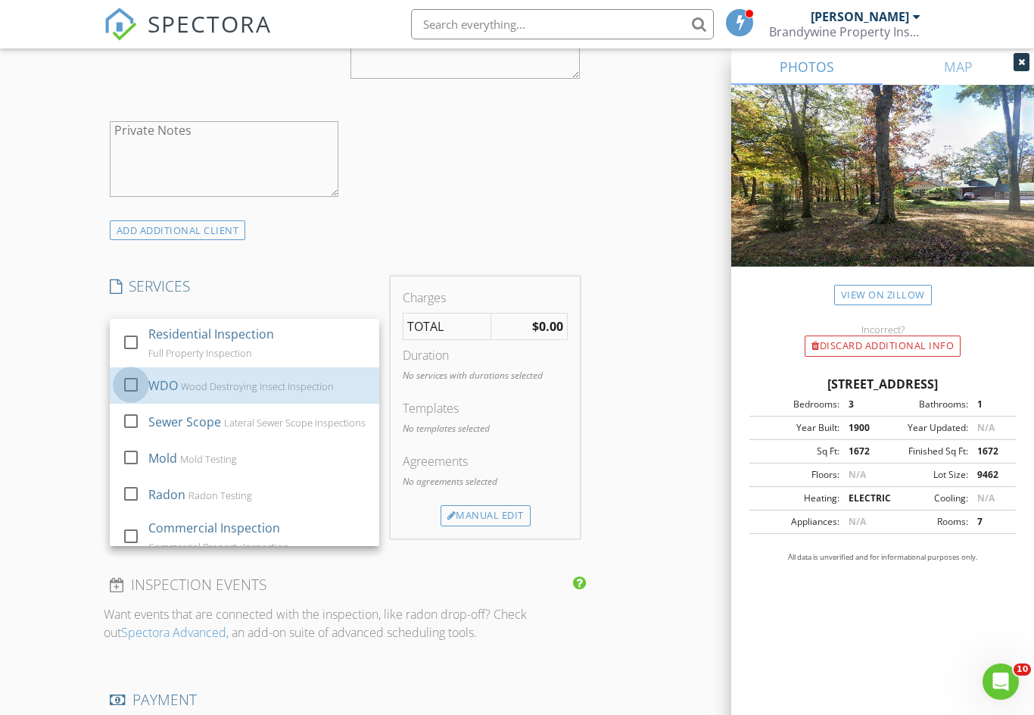
click at [133, 384] on div at bounding box center [131, 385] width 26 height 26
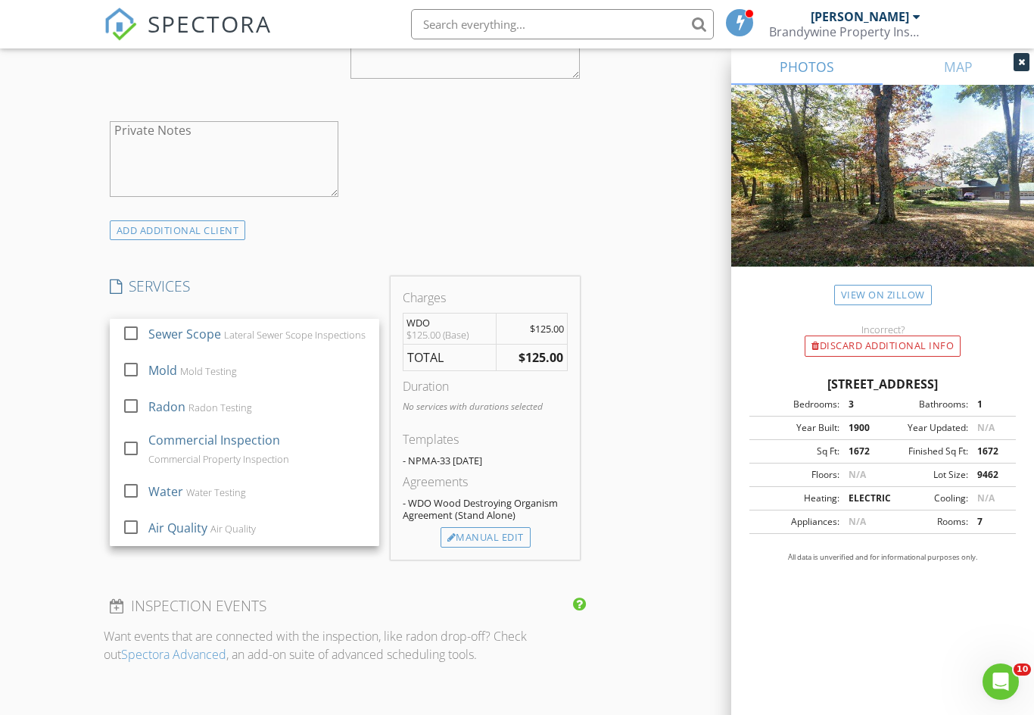
scroll to position [88, 0]
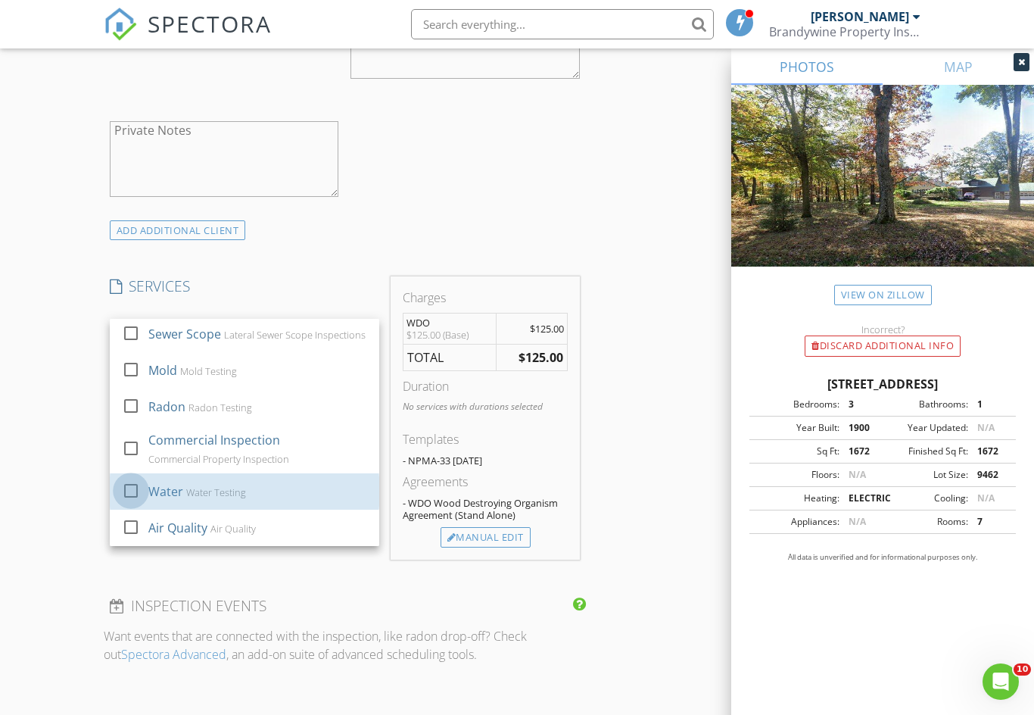
click at [143, 488] on div at bounding box center [131, 491] width 26 height 26
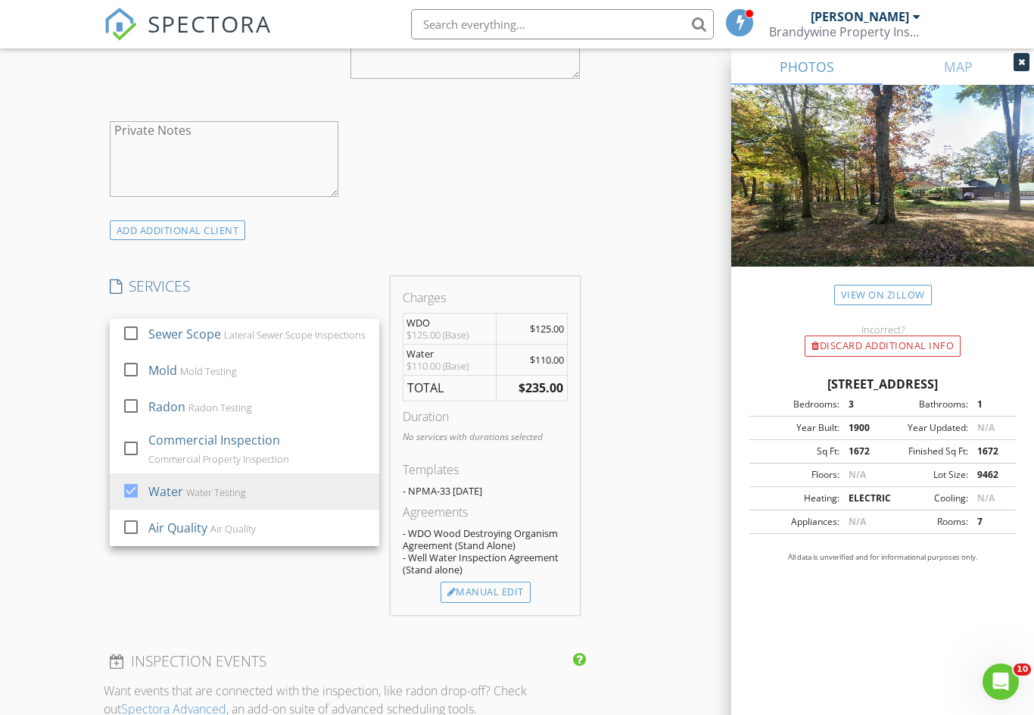
click at [494, 594] on div "Manual Edit" at bounding box center [486, 591] width 90 height 21
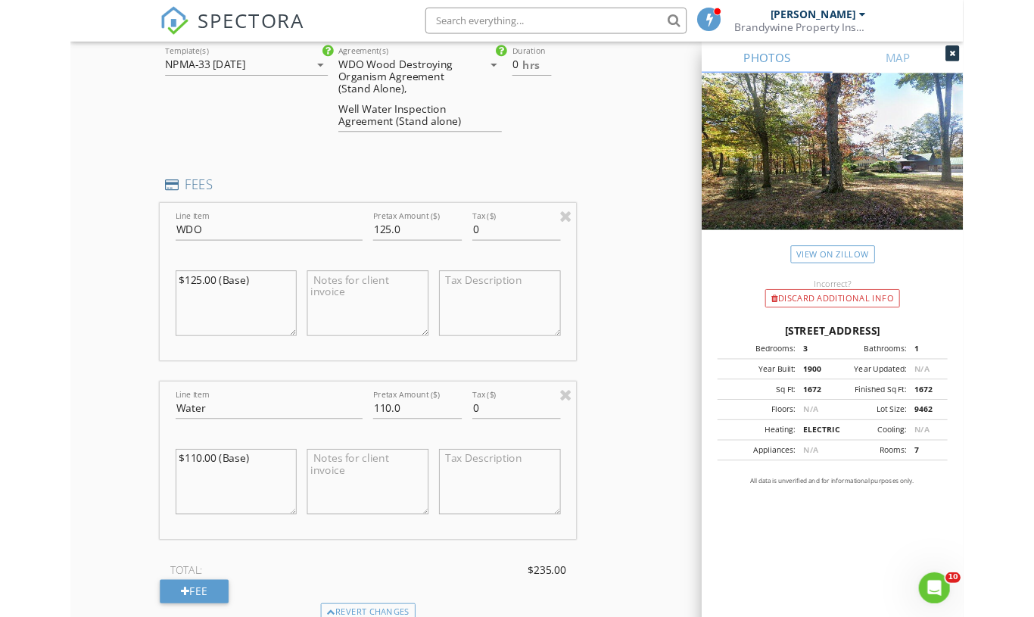
scroll to position [1288, 0]
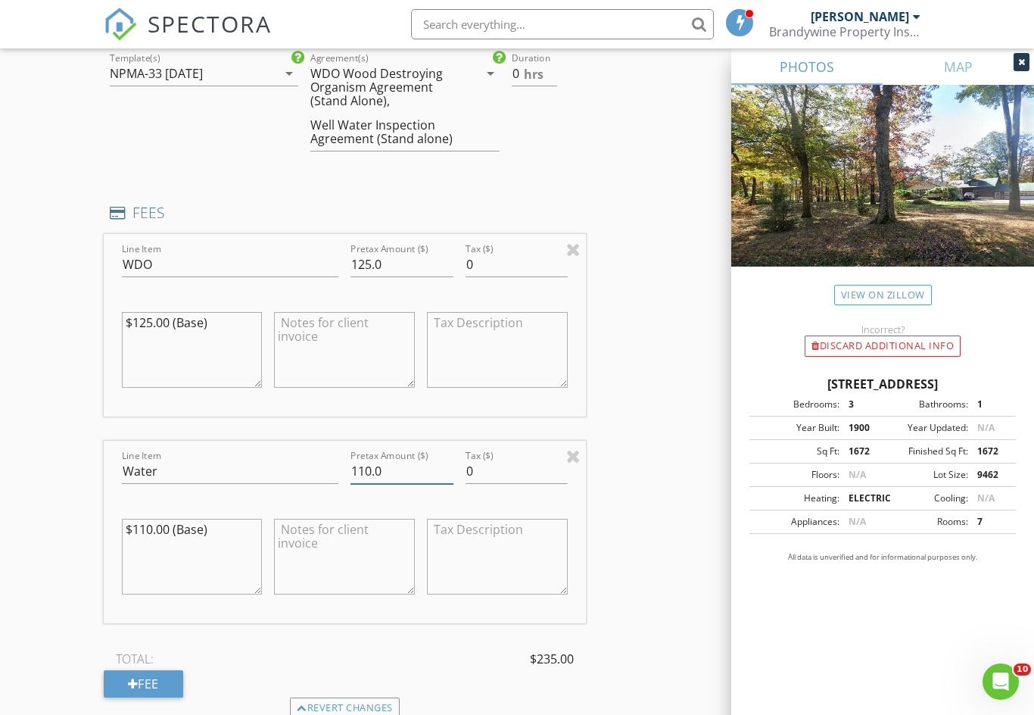
click at [415, 471] on input "110.0" at bounding box center [402, 471] width 102 height 25
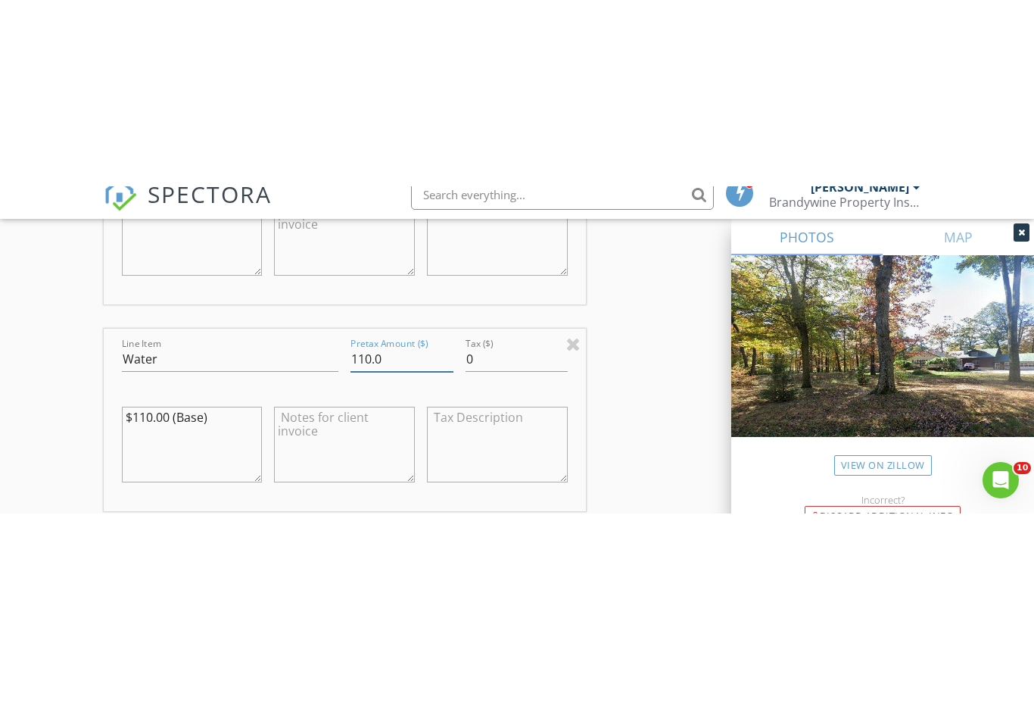
scroll to position [1587, 0]
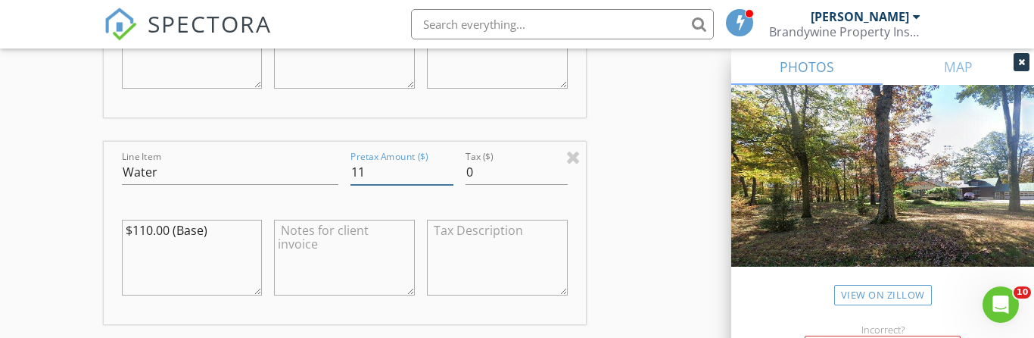
type input "1"
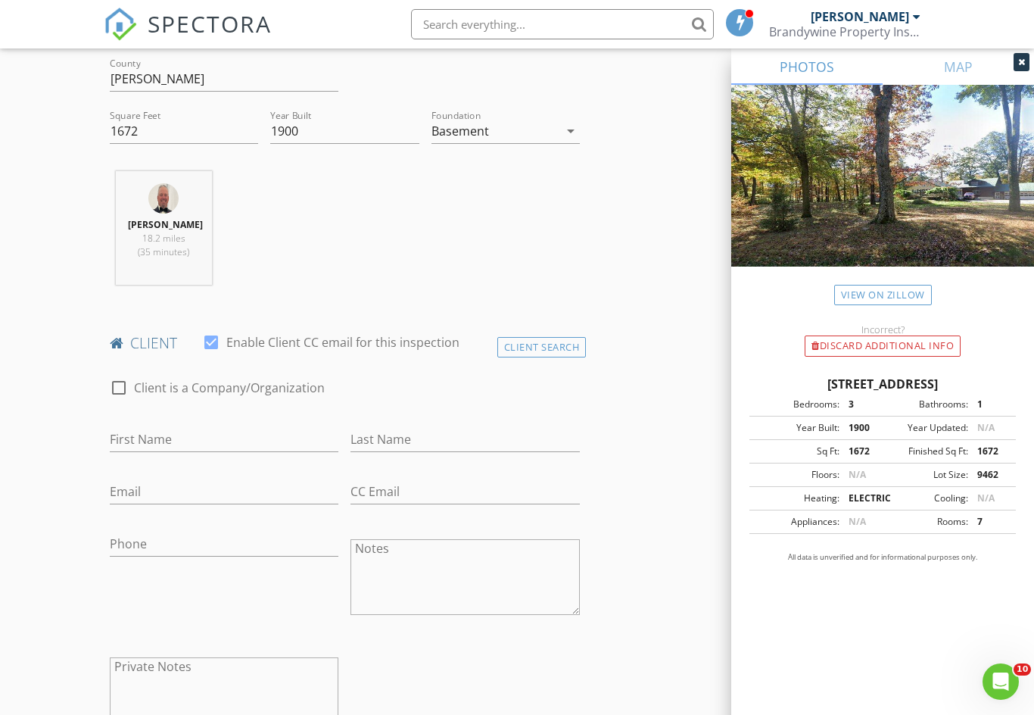
scroll to position [483, 0]
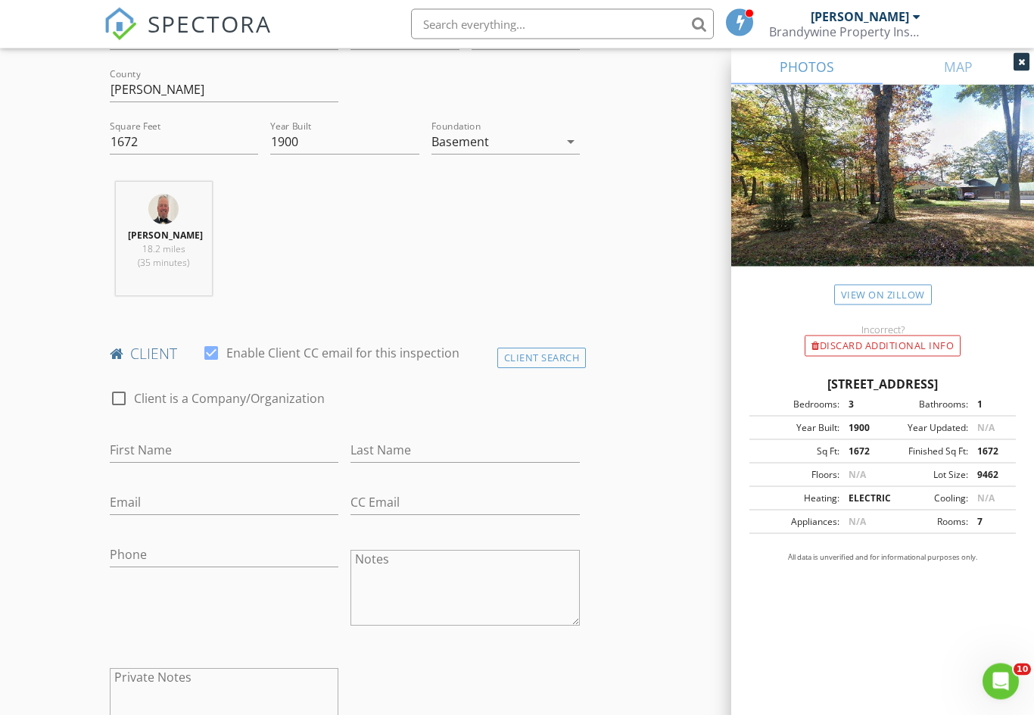
type input "95.00"
click at [170, 443] on input "First Name" at bounding box center [224, 450] width 229 height 25
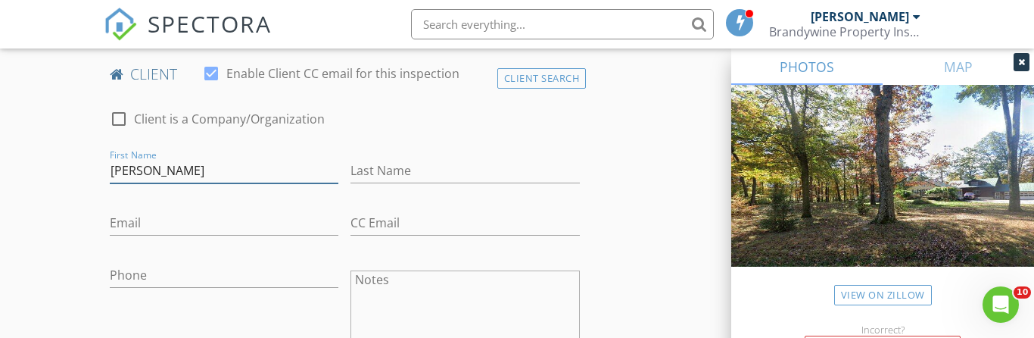
type input "Dalton"
click at [410, 170] on input "Last Name" at bounding box center [465, 170] width 229 height 25
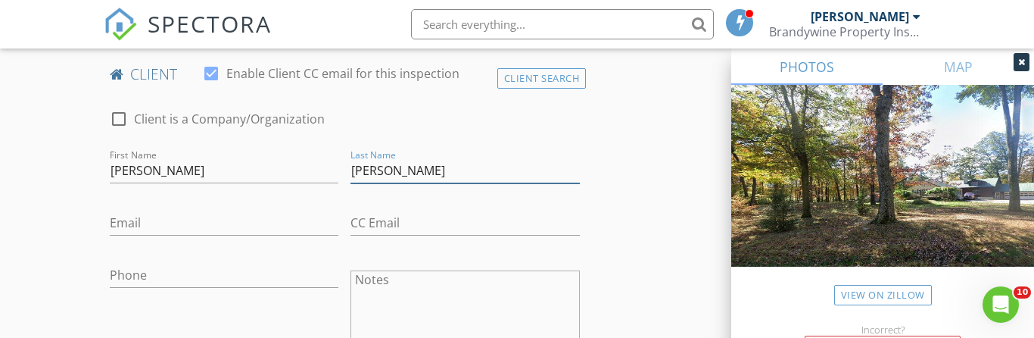
type input "Butler"
click at [145, 217] on input "Email" at bounding box center [224, 222] width 229 height 25
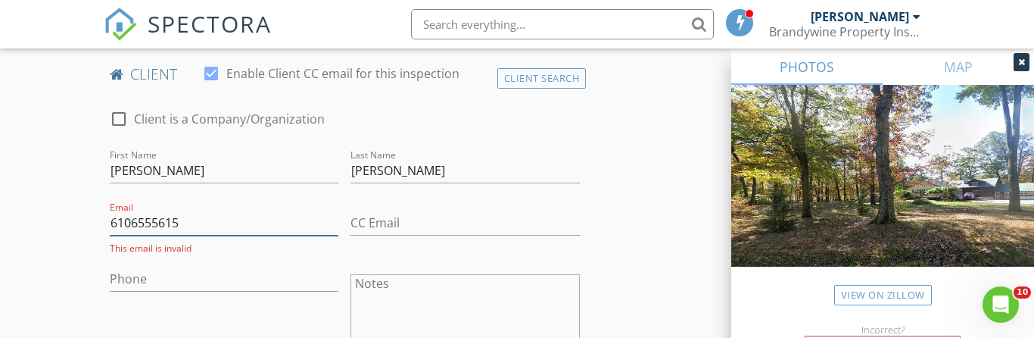
type input "6106555615"
click at [157, 282] on input "Phone" at bounding box center [224, 279] width 229 height 25
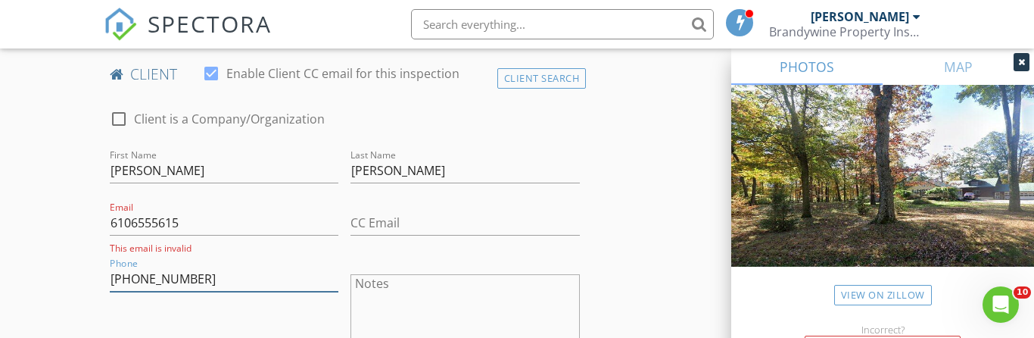
type input "610-655-5615"
click at [225, 214] on input "6106555615" at bounding box center [224, 222] width 229 height 25
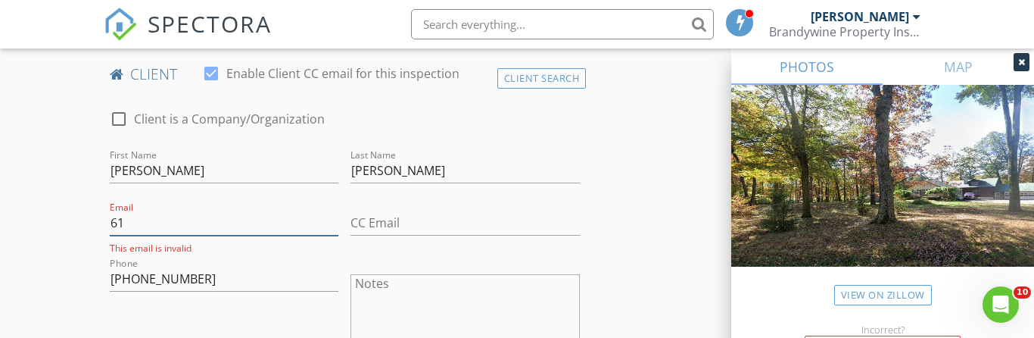
type input "6"
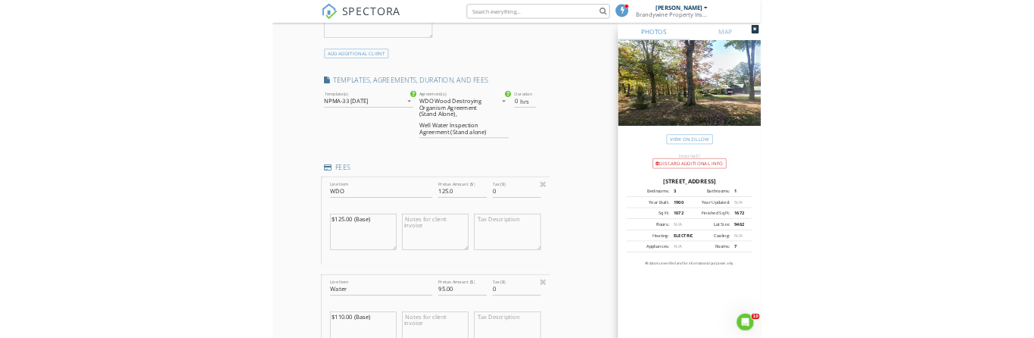
scroll to position [1185, 0]
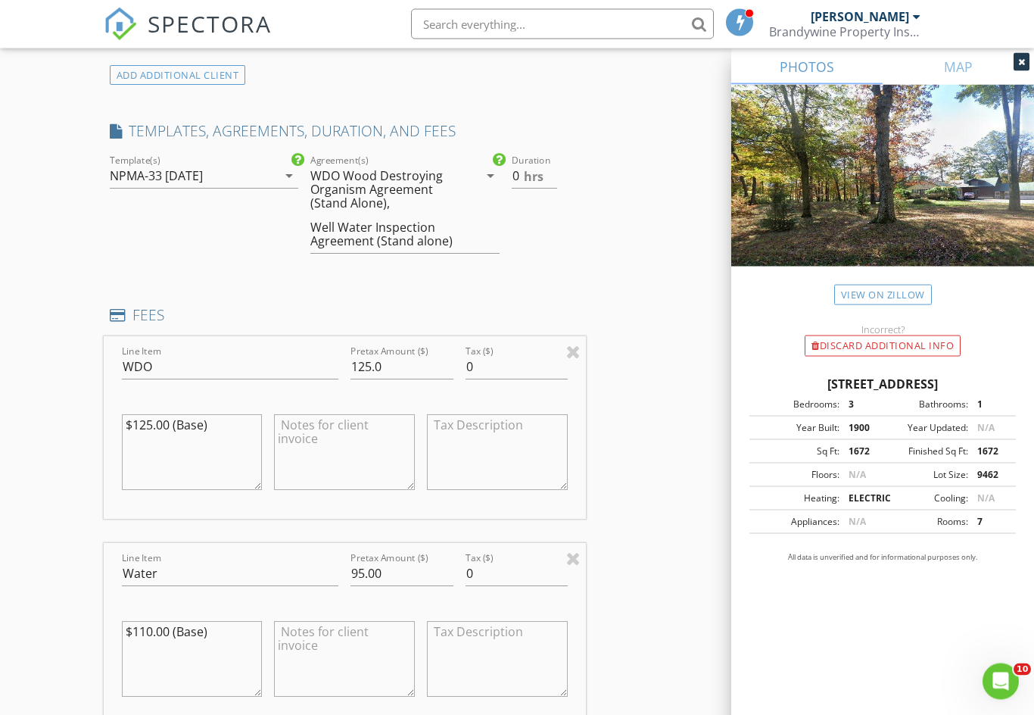
type input "Daltonbutler@proton.me"
click at [544, 175] on input "0" at bounding box center [534, 176] width 45 height 25
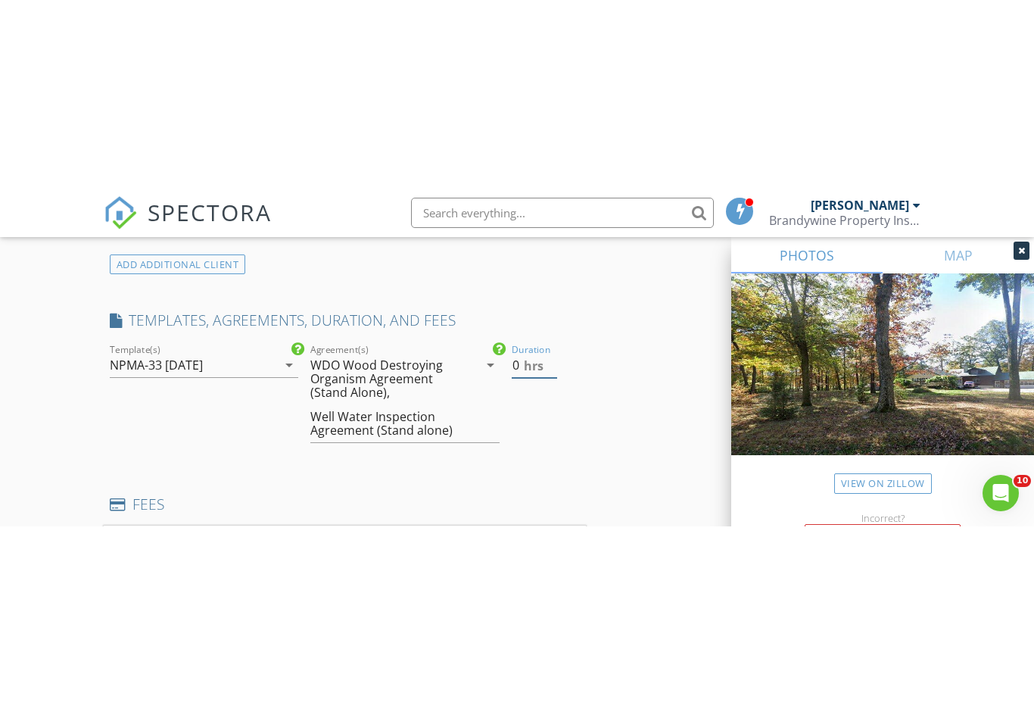
scroll to position [1186, 0]
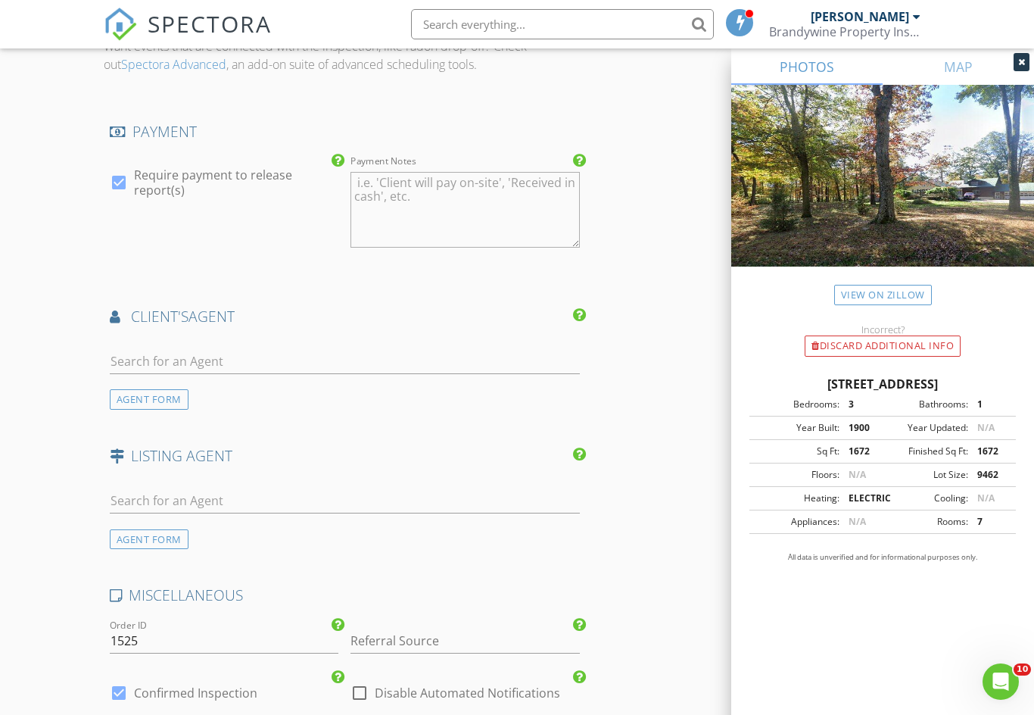
type input "1"
click at [167, 349] on input "text" at bounding box center [345, 361] width 470 height 25
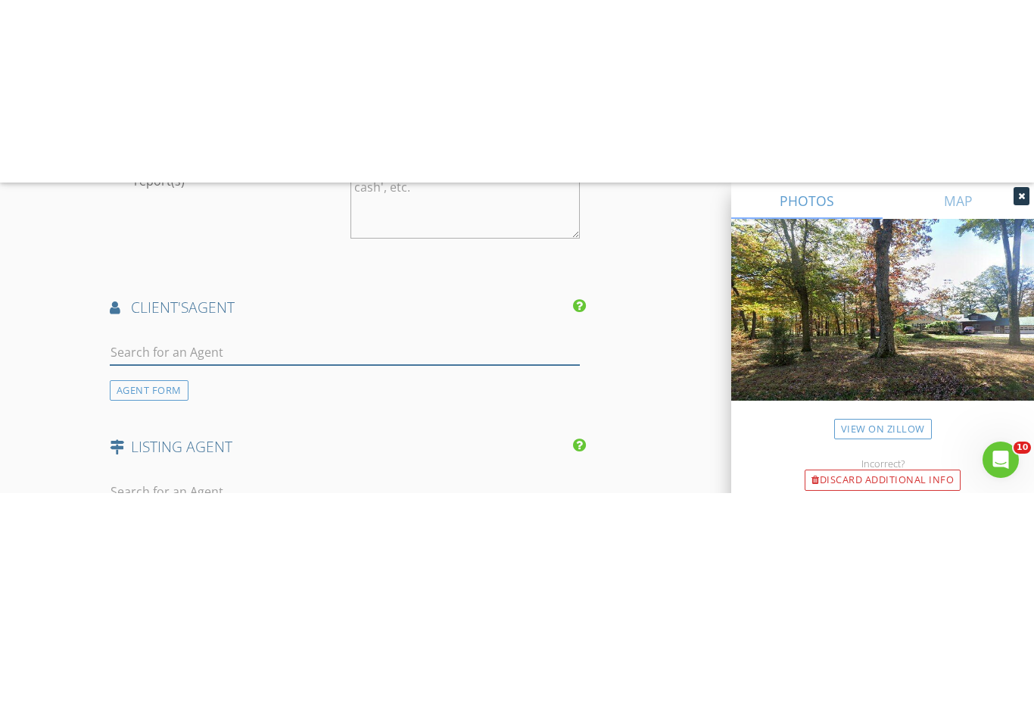
scroll to position [2224, 0]
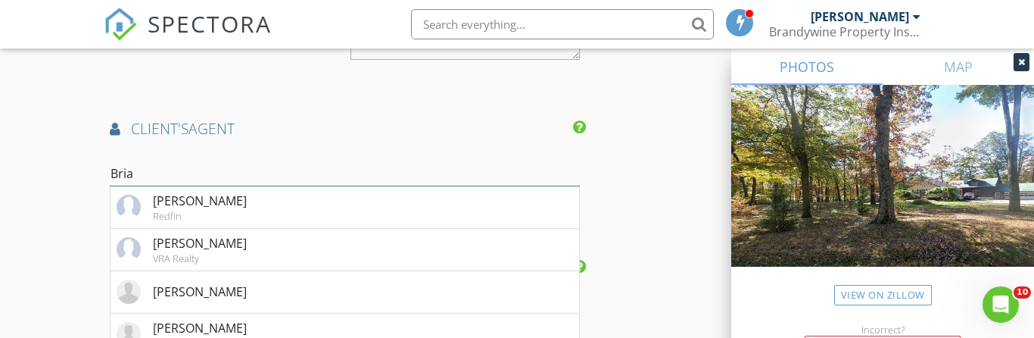
type input "Brian"
click at [247, 243] on li "Brian Maloney VRA Realty" at bounding box center [345, 250] width 469 height 42
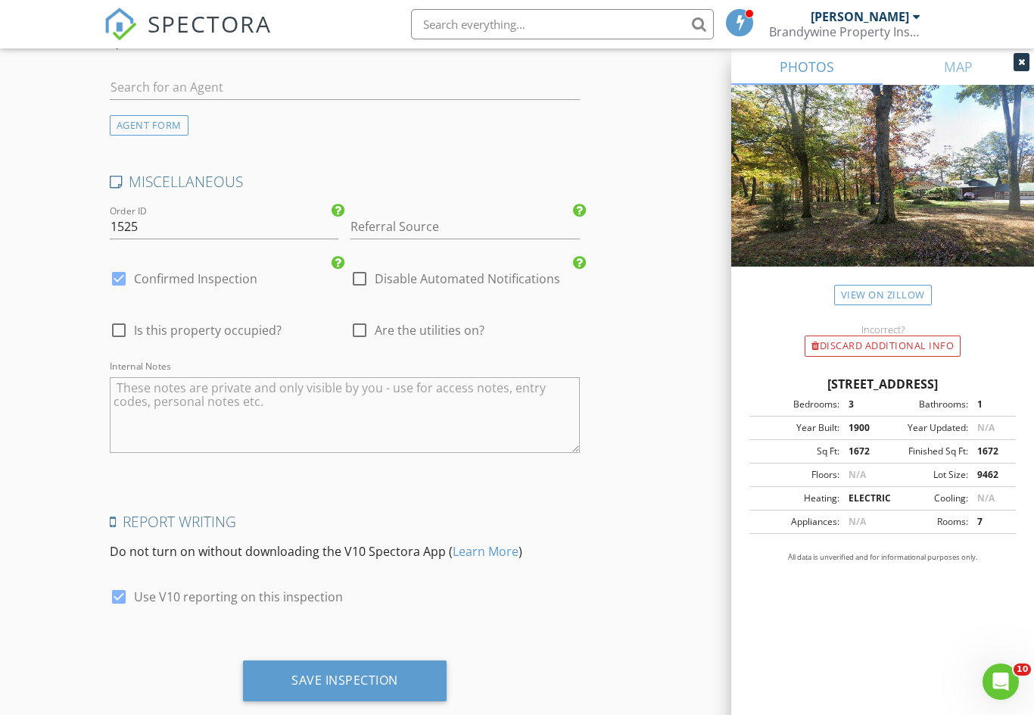
scroll to position [2822, 0]
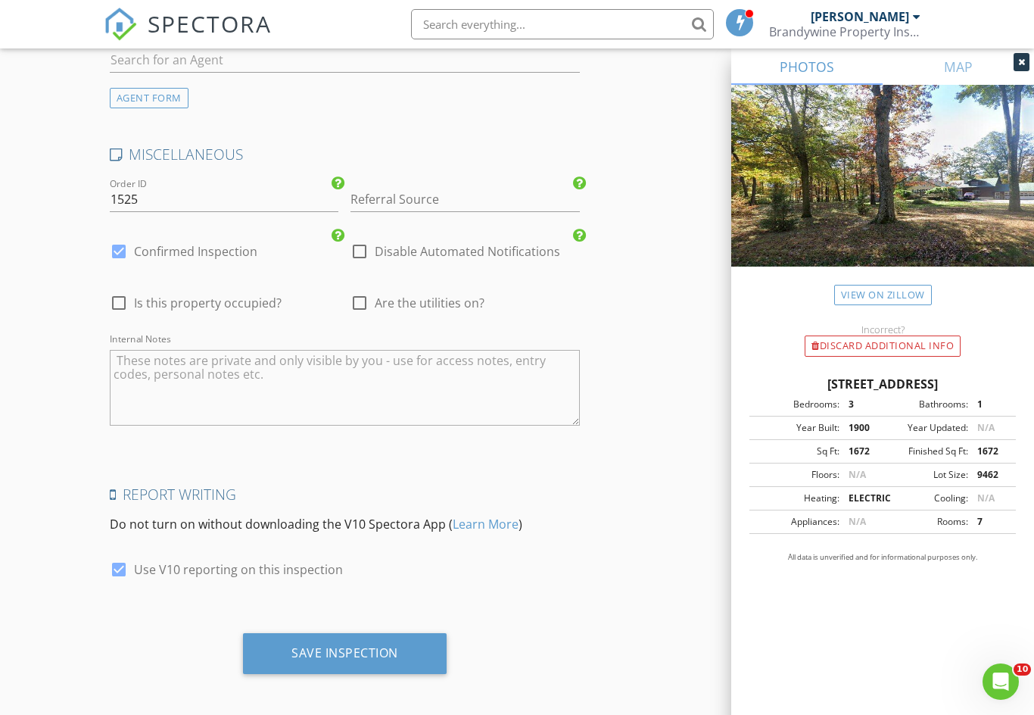
click at [350, 650] on div "Save Inspection" at bounding box center [345, 652] width 107 height 15
